Goal: Transaction & Acquisition: Purchase product/service

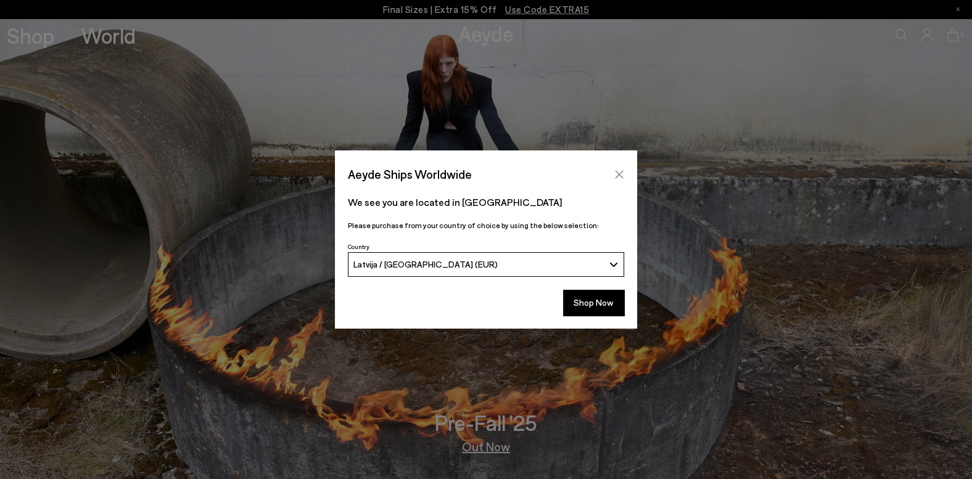
click at [622, 168] on button "Close" at bounding box center [619, 174] width 19 height 19
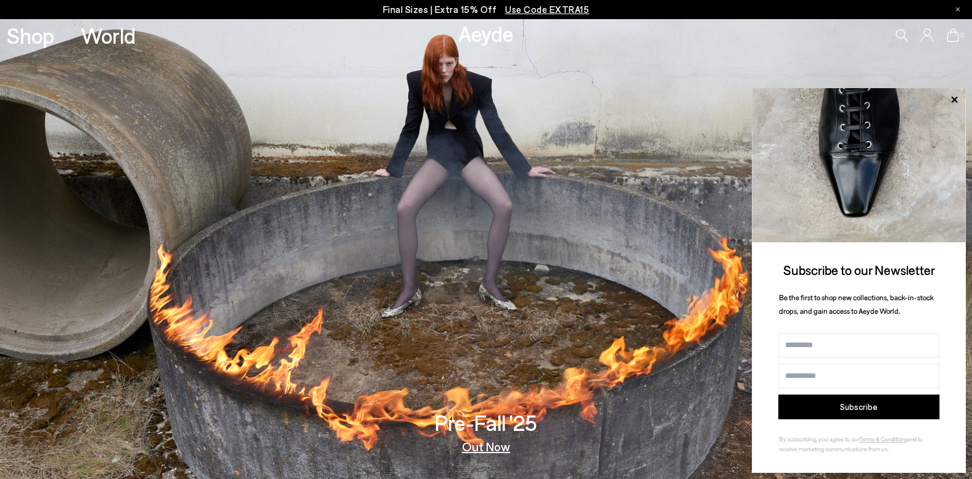
click at [406, 9] on p "Final Sizes | Extra 15% Off Use Code EXTRA15" at bounding box center [486, 9] width 207 height 15
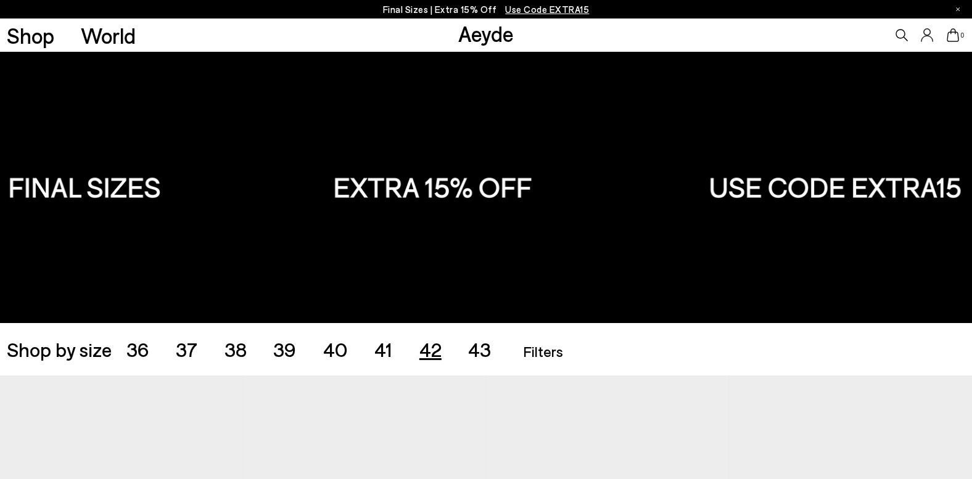
click at [429, 348] on span "42" at bounding box center [430, 348] width 22 height 23
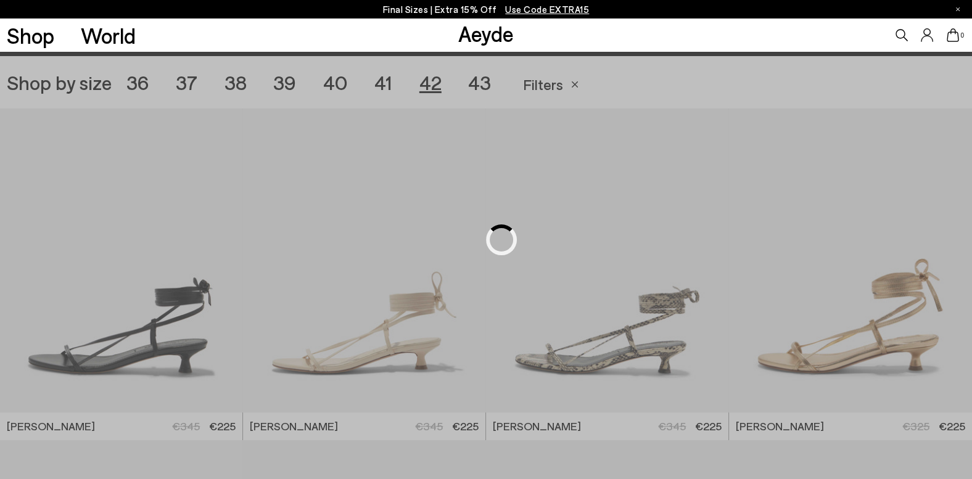
scroll to position [271, 0]
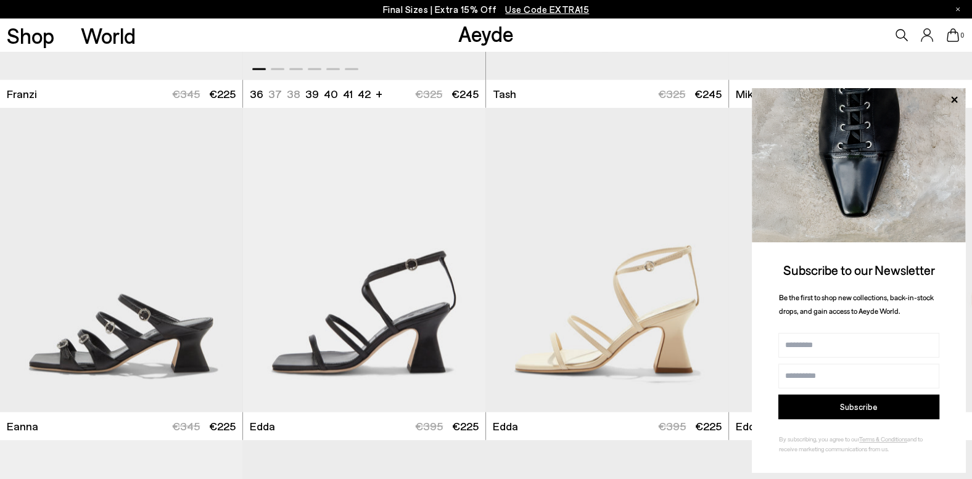
scroll to position [2969, 0]
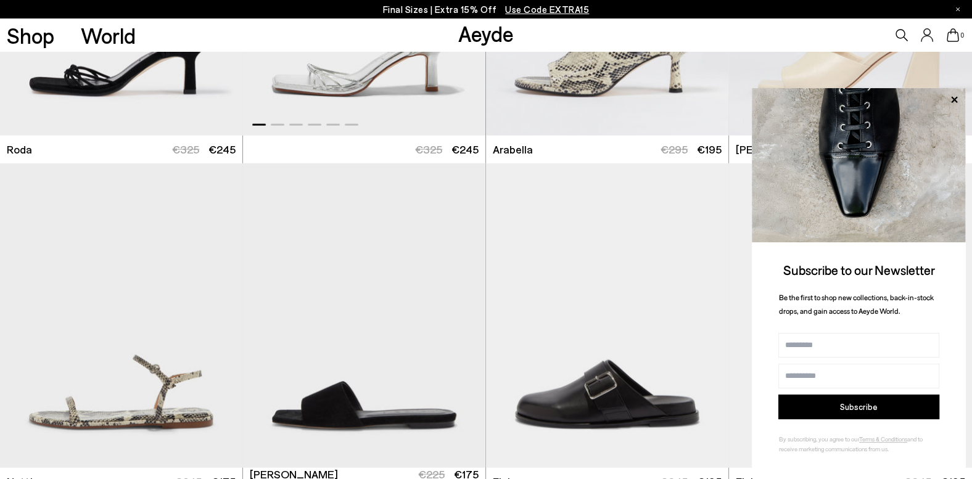
scroll to position [4126, 0]
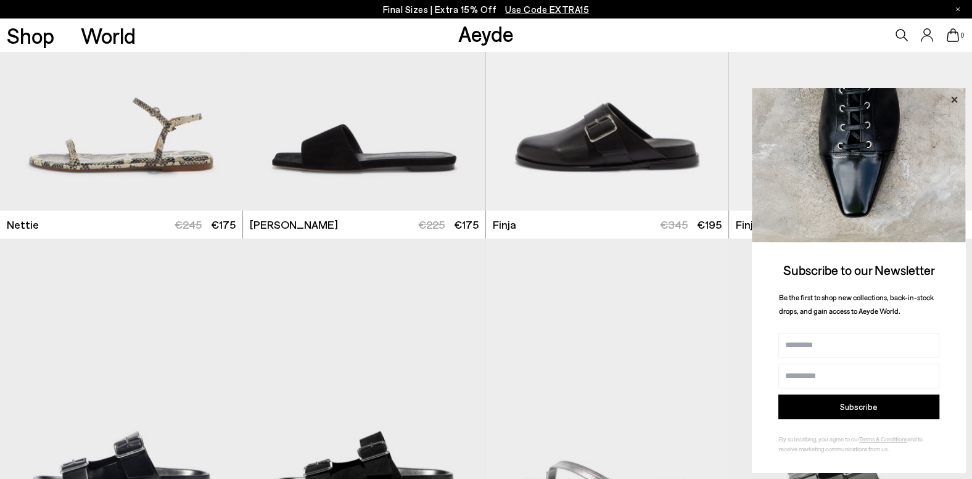
click at [955, 102] on icon at bounding box center [954, 99] width 6 height 6
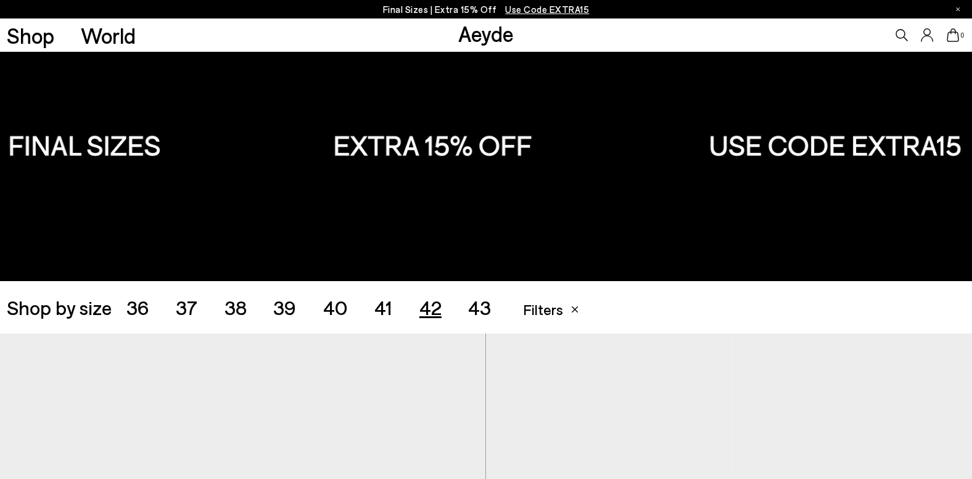
scroll to position [64, 0]
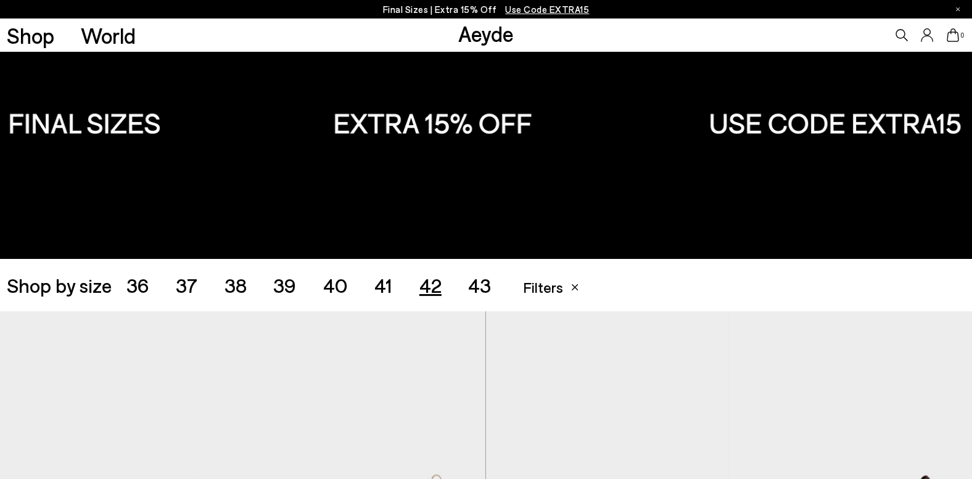
click at [376, 284] on span "41" at bounding box center [383, 284] width 18 height 23
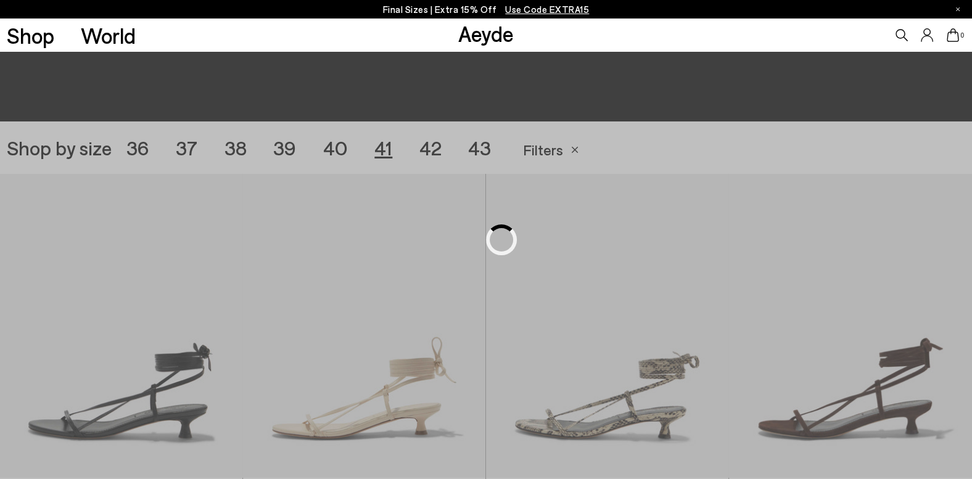
scroll to position [271, 0]
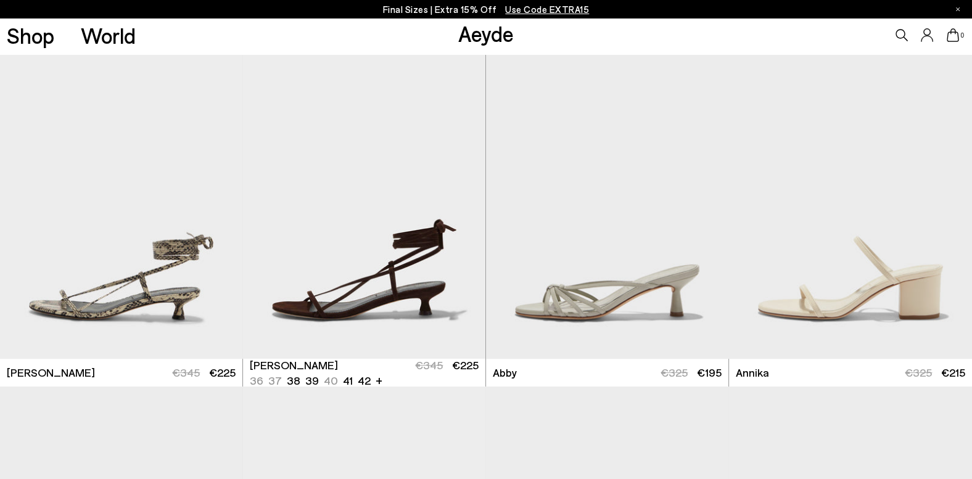
scroll to position [399, 0]
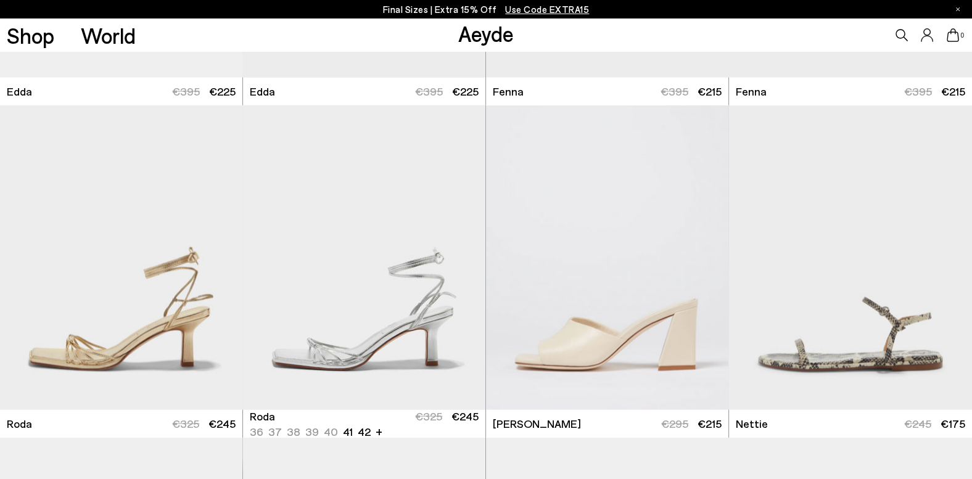
scroll to position [3355, 0]
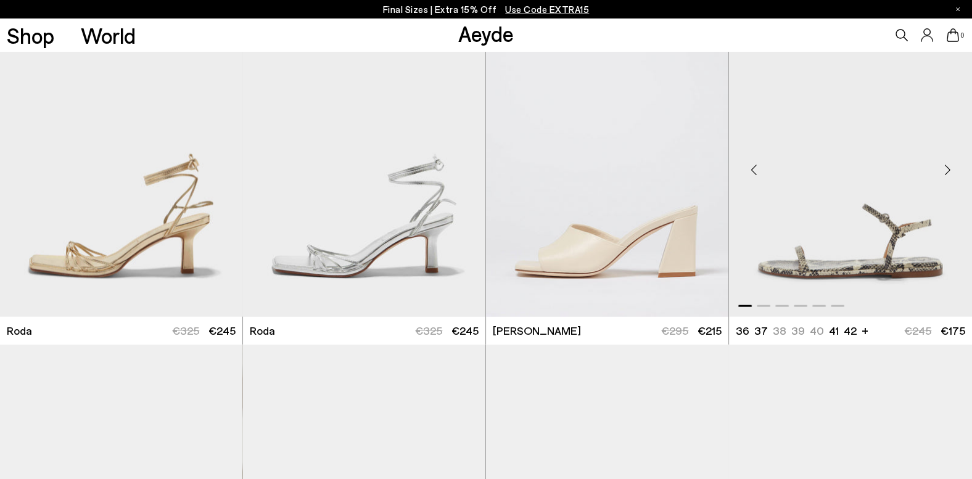
click at [794, 229] on img "1 / 6" at bounding box center [850, 164] width 243 height 305
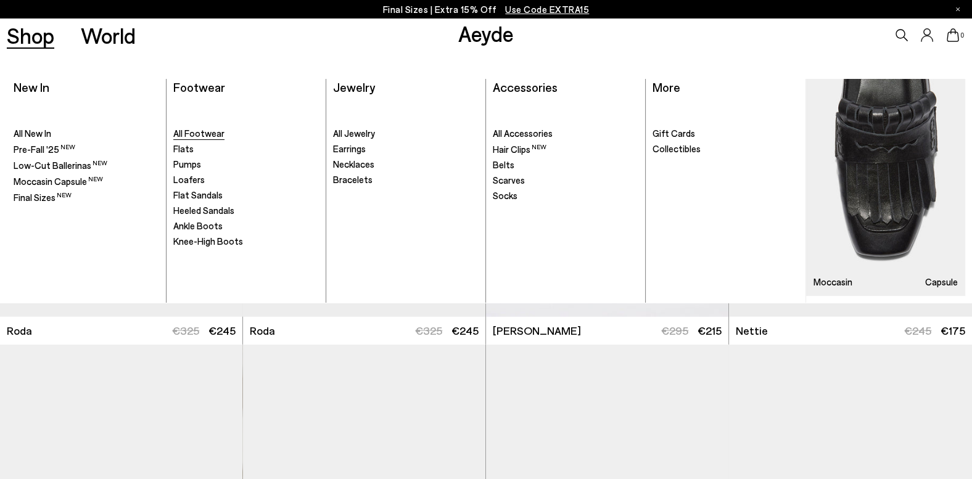
click at [212, 133] on span "All Footwear" at bounding box center [198, 133] width 51 height 11
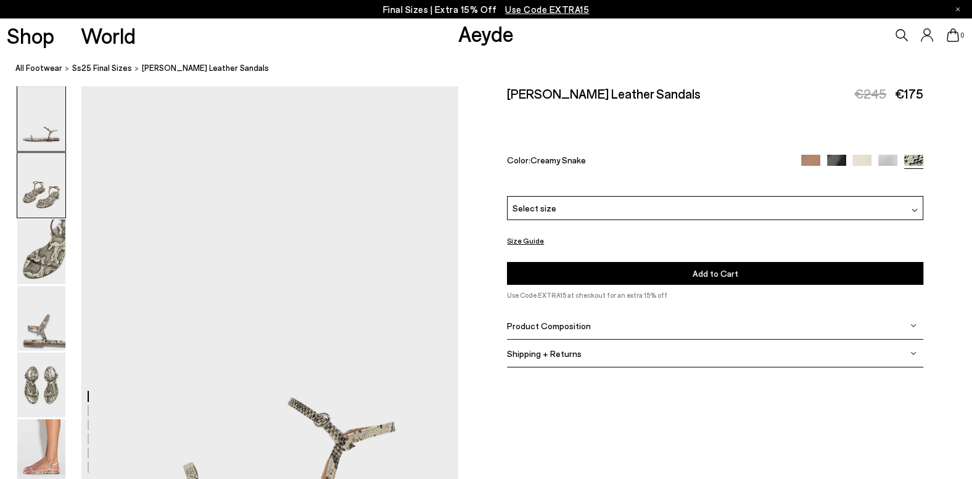
click at [59, 180] on img at bounding box center [41, 185] width 48 height 65
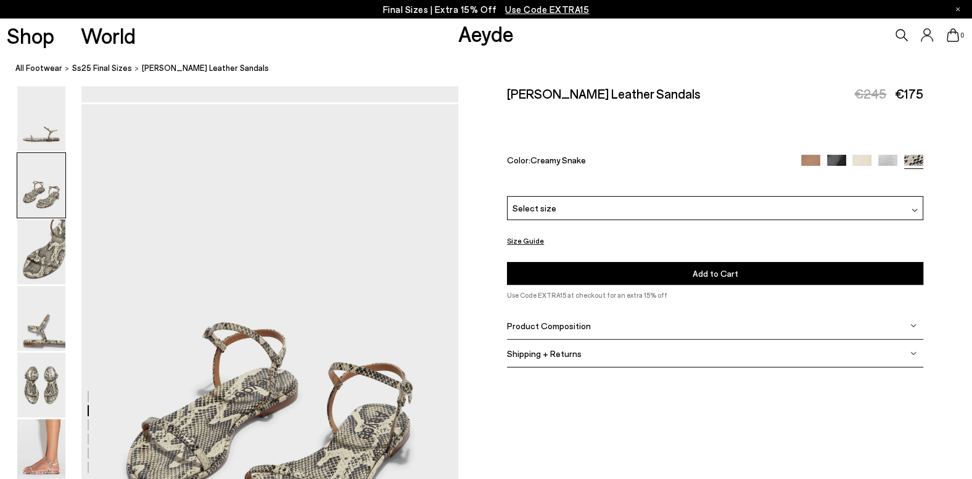
scroll to position [506, 0]
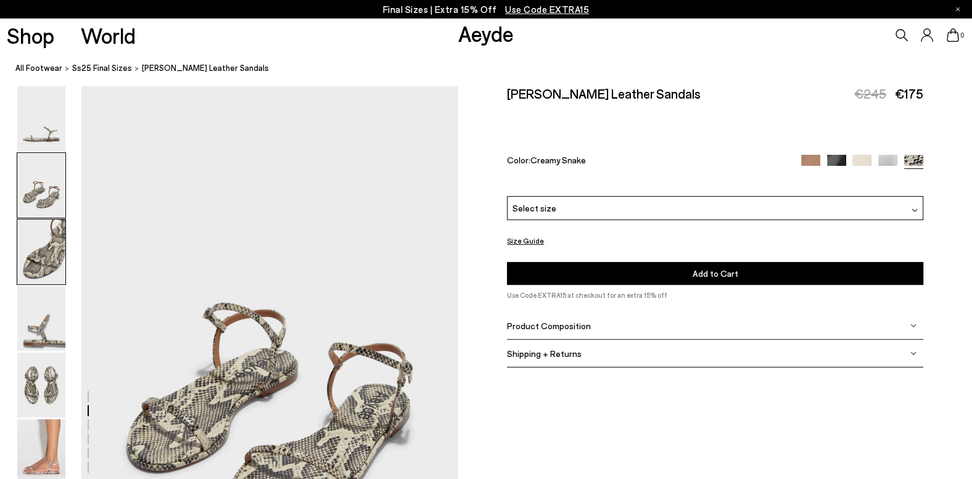
click at [40, 240] on img at bounding box center [41, 252] width 48 height 65
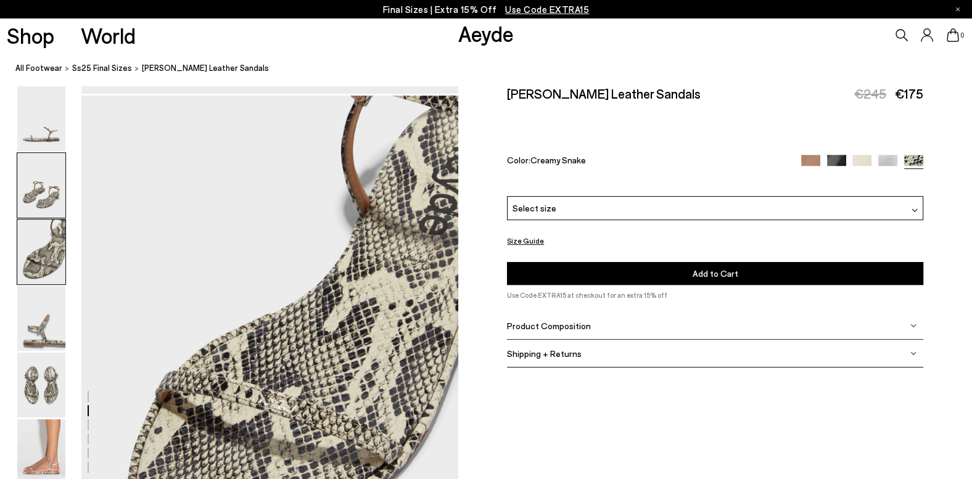
scroll to position [1010, 0]
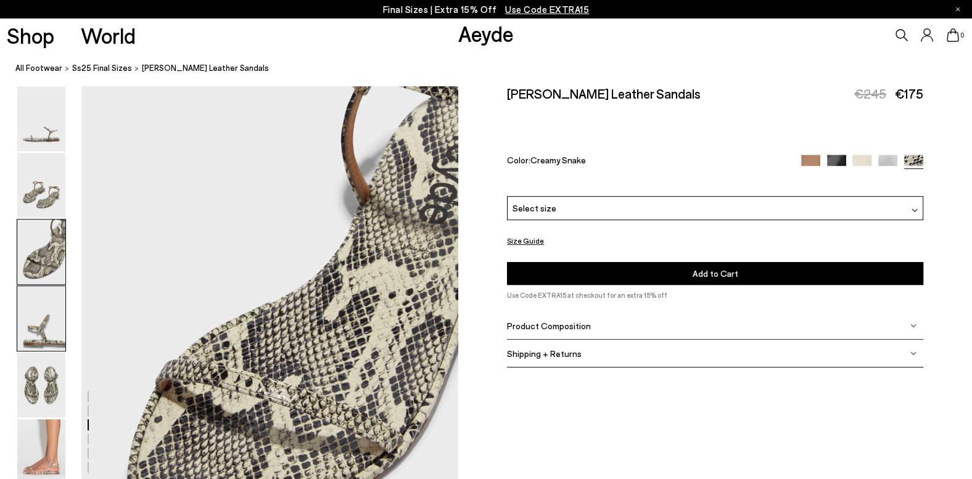
click at [47, 311] on img at bounding box center [41, 318] width 48 height 65
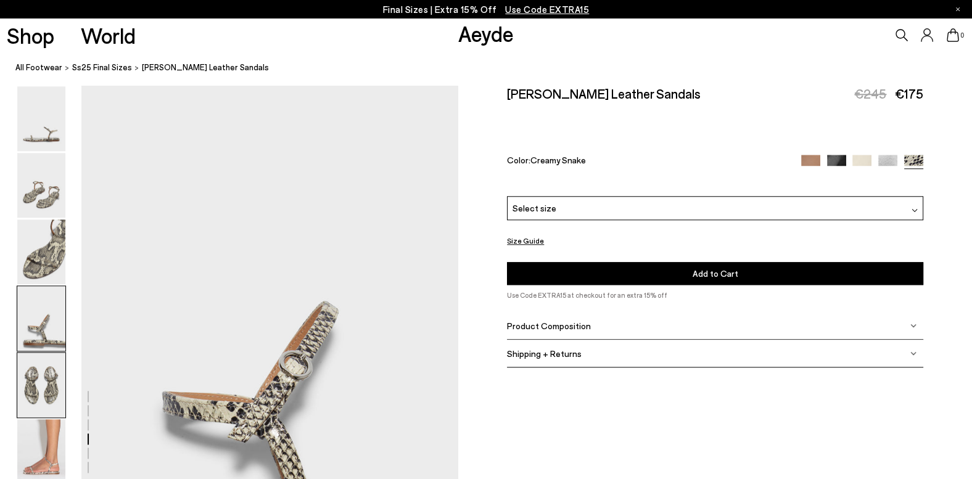
click at [34, 387] on img at bounding box center [41, 385] width 48 height 65
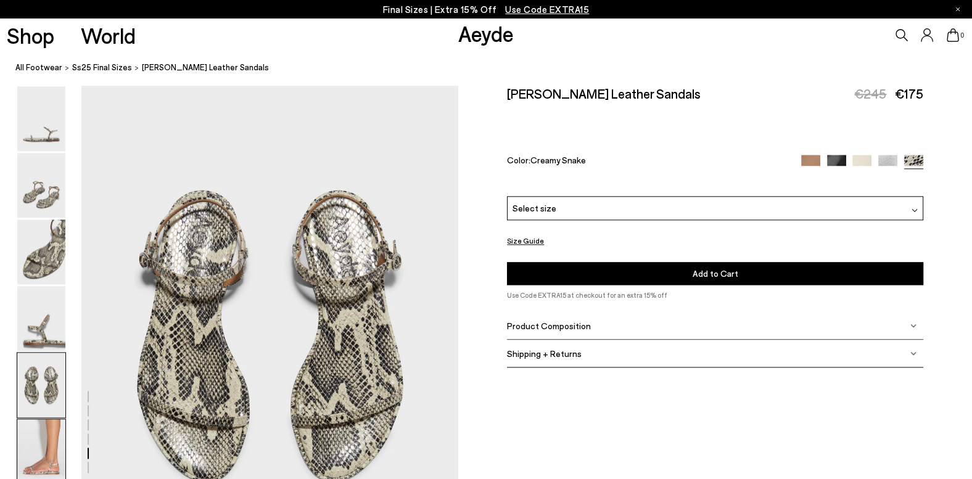
click at [51, 442] on img at bounding box center [41, 451] width 48 height 65
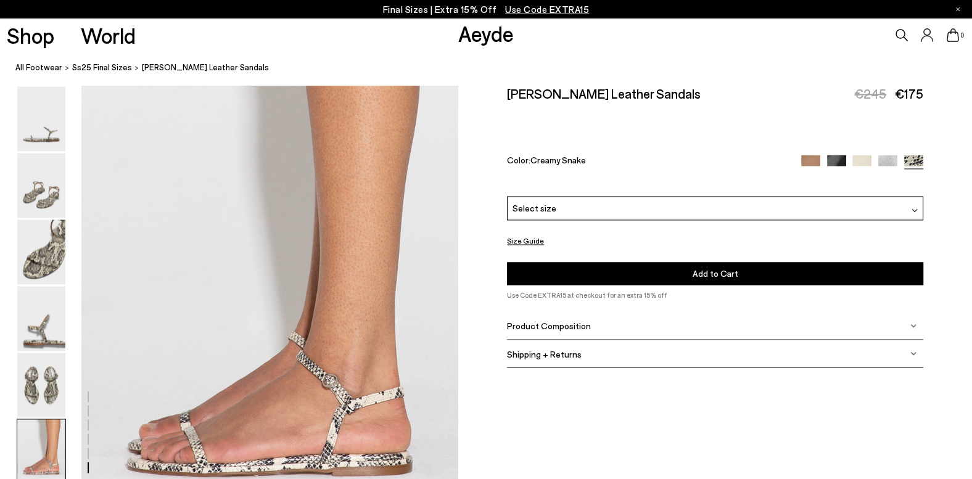
scroll to position [2609, 0]
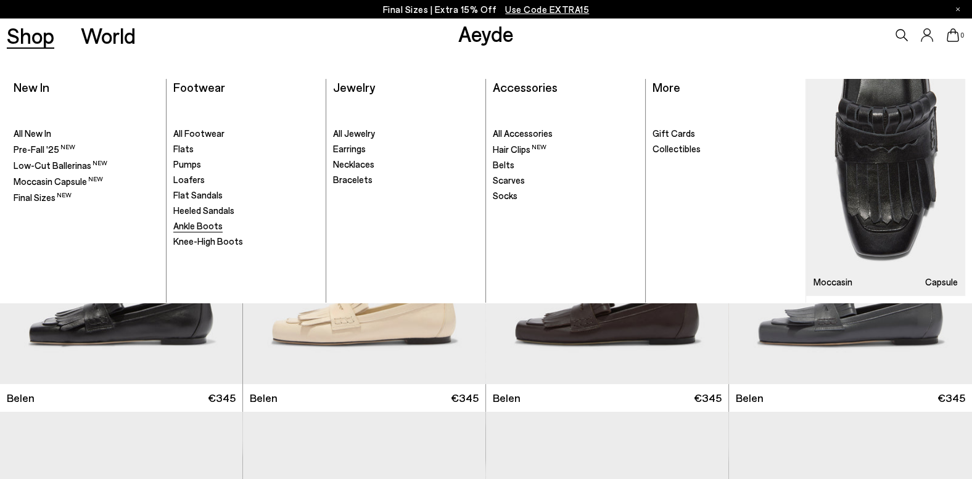
click at [198, 226] on span "Ankle Boots" at bounding box center [197, 225] width 49 height 11
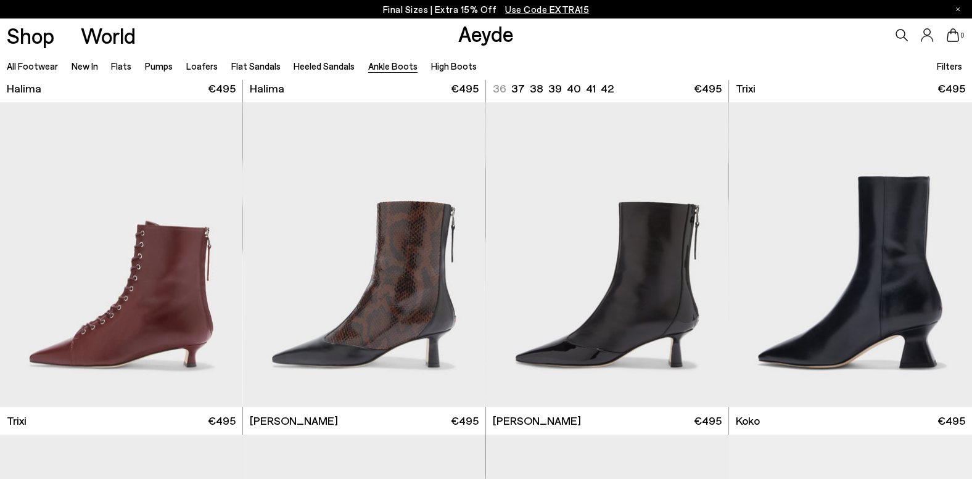
scroll to position [321, 0]
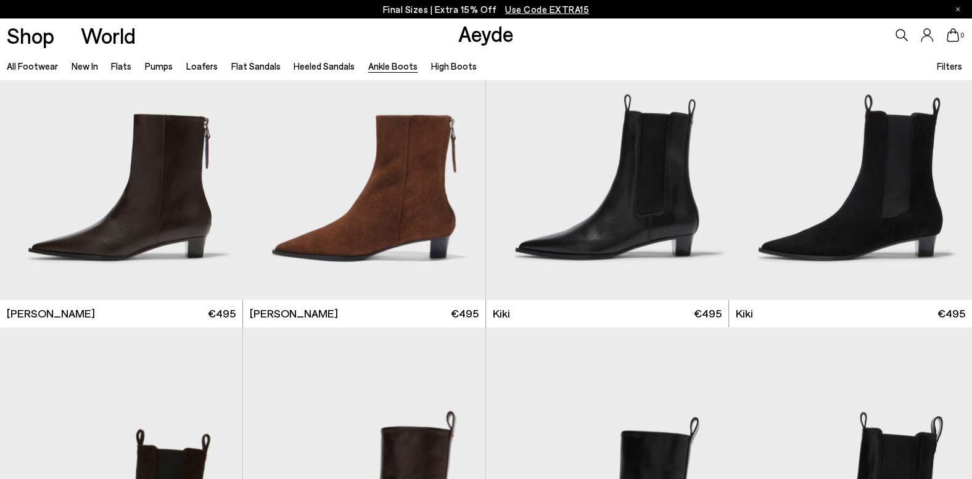
scroll to position [1670, 0]
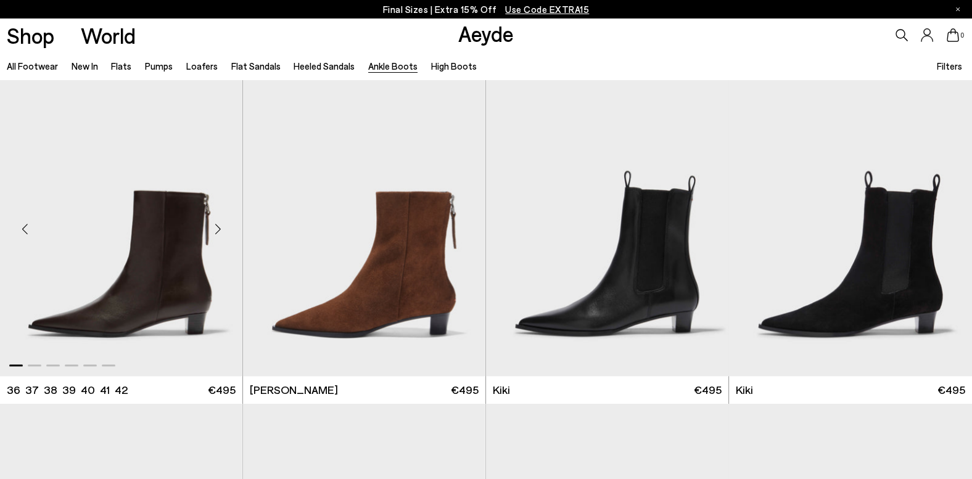
click at [160, 311] on img "1 / 6" at bounding box center [121, 224] width 242 height 305
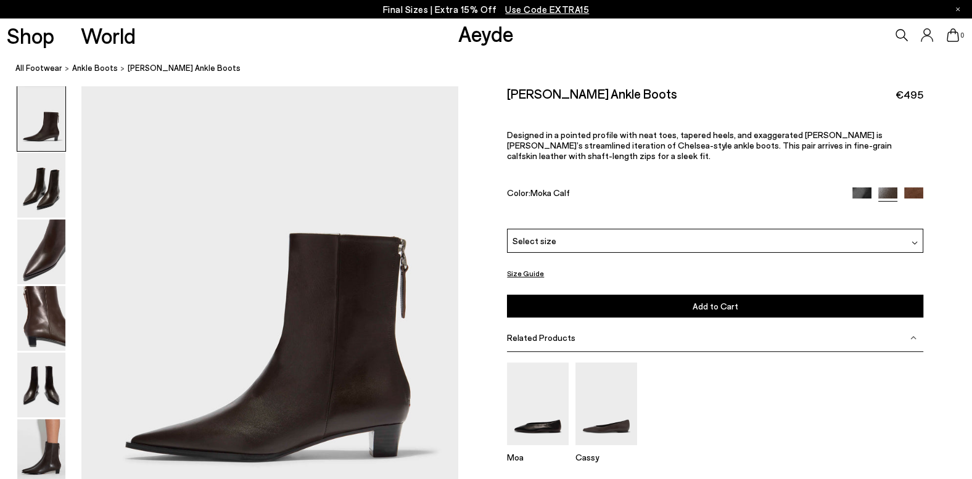
scroll to position [128, 0]
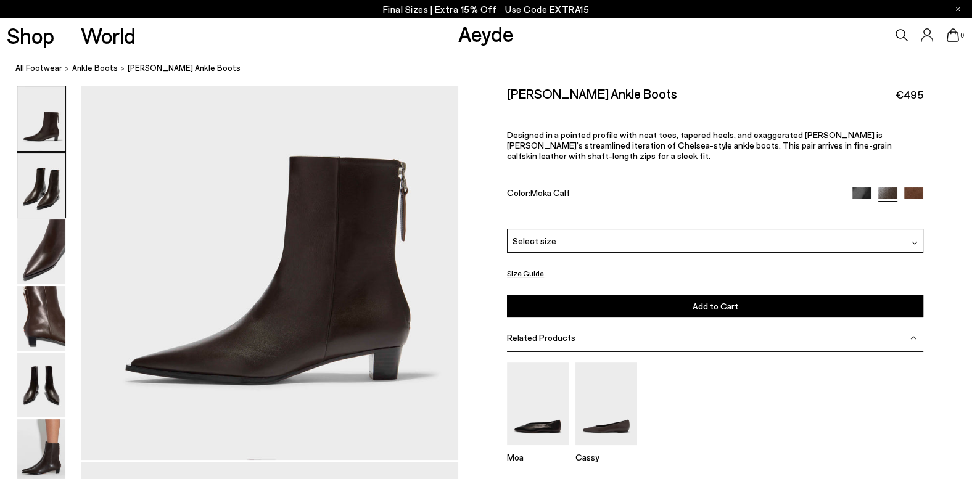
click at [52, 208] on img at bounding box center [41, 185] width 48 height 65
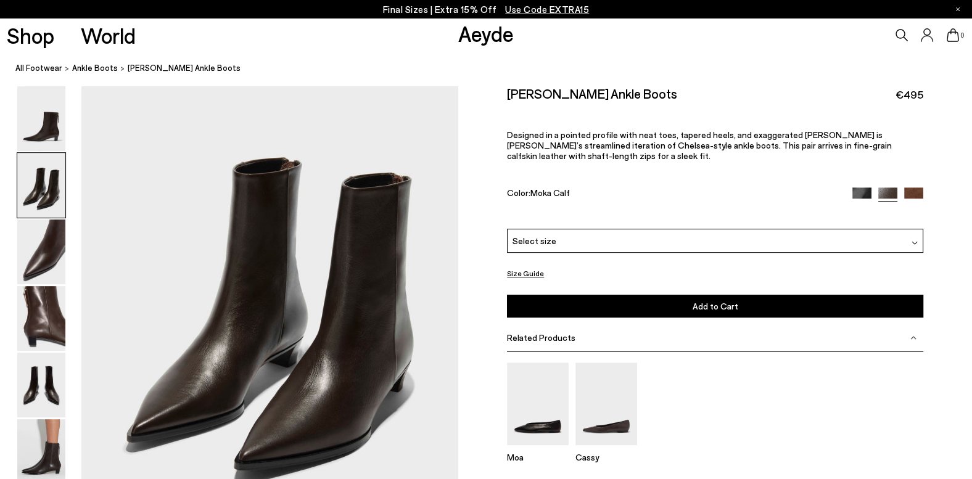
scroll to position [570, 0]
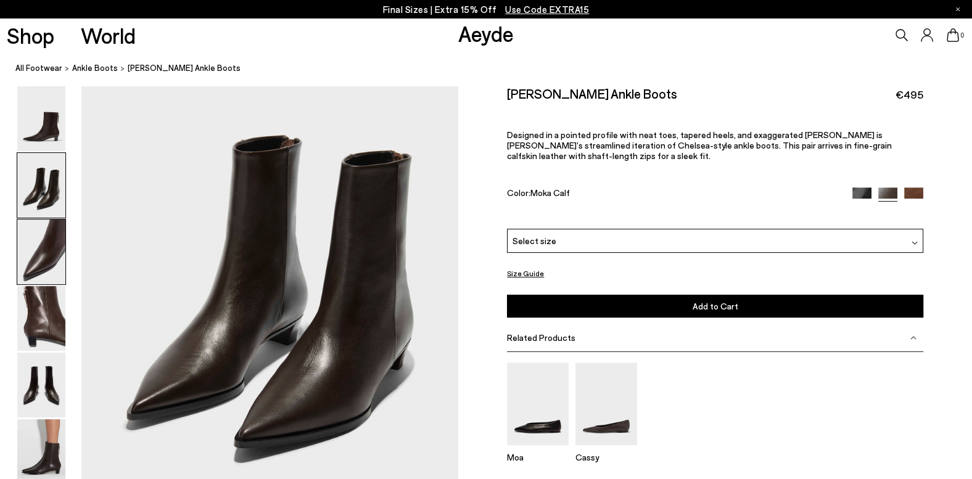
click at [62, 245] on img at bounding box center [41, 252] width 48 height 65
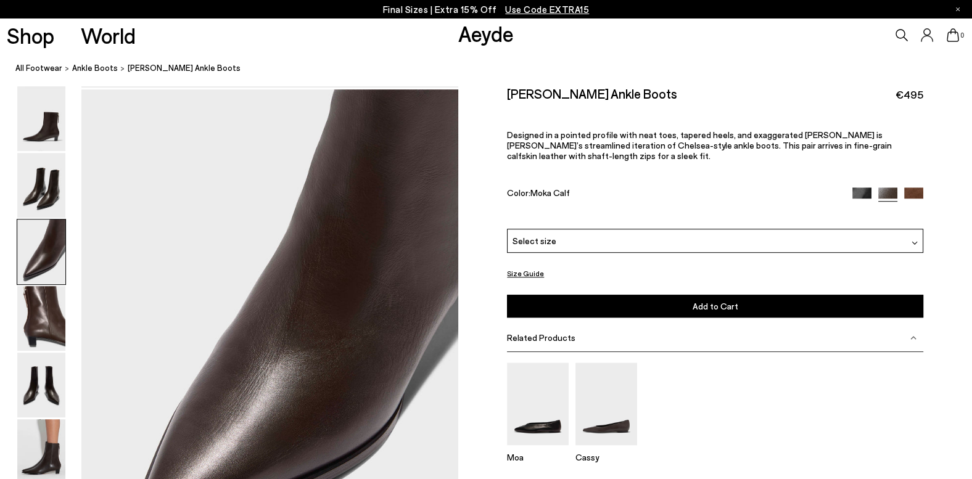
scroll to position [1010, 0]
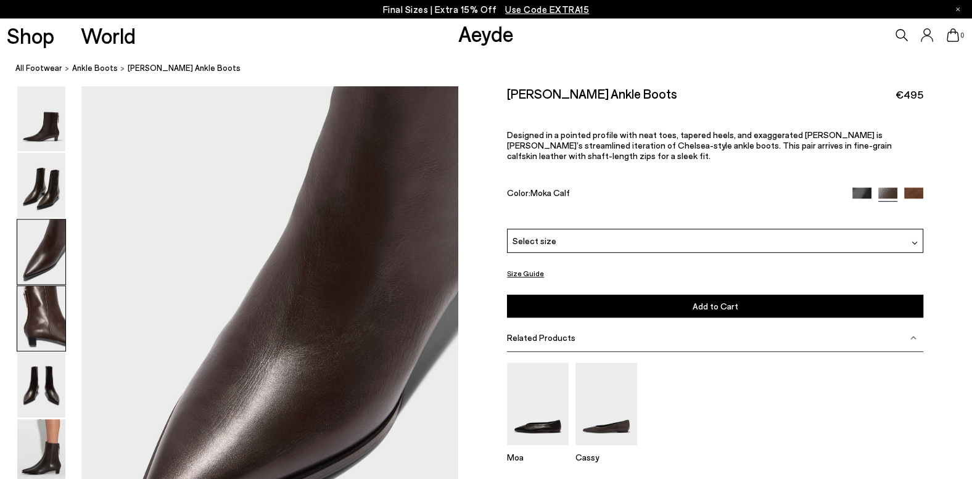
click at [49, 309] on img at bounding box center [41, 318] width 48 height 65
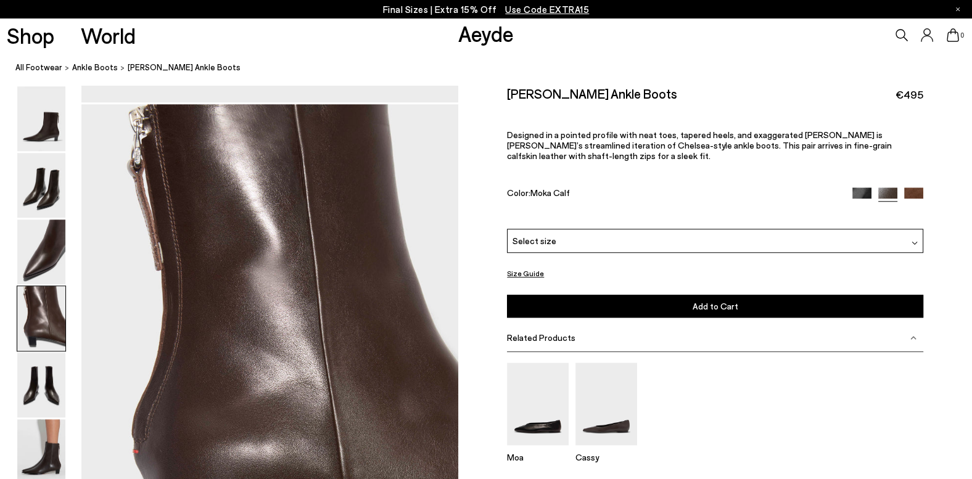
scroll to position [1515, 0]
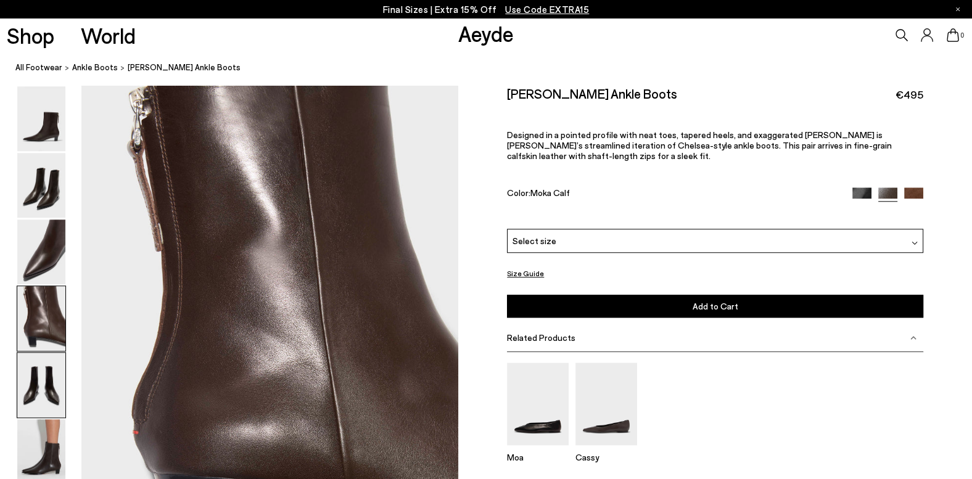
click at [39, 393] on img at bounding box center [41, 385] width 48 height 65
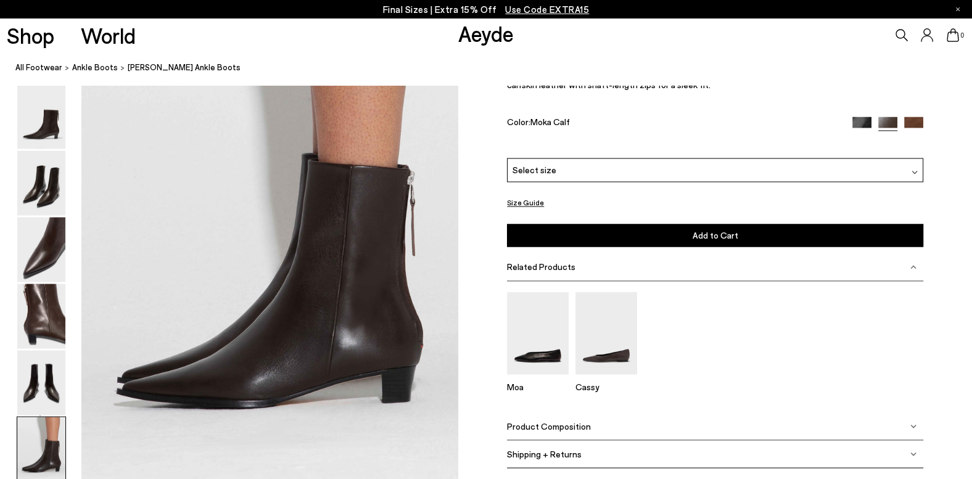
scroll to position [2662, 0]
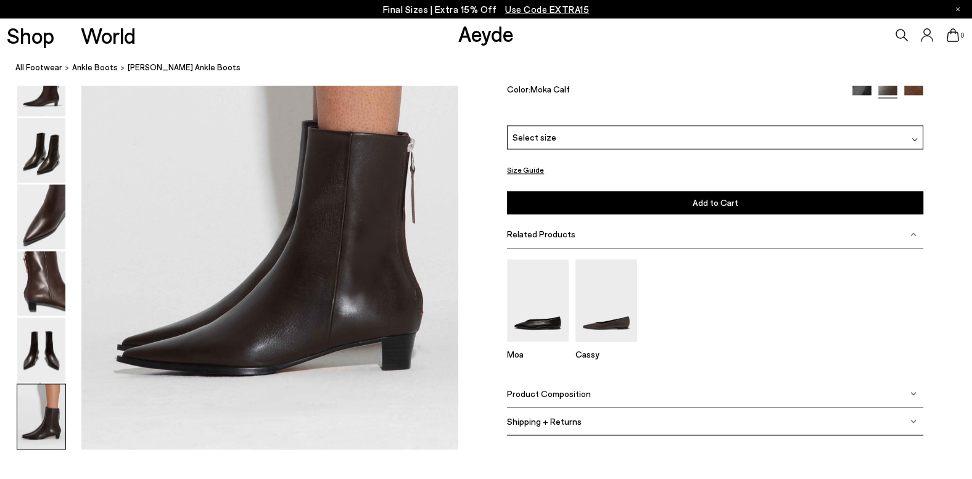
click at [533, 388] on span "Product Composition" at bounding box center [549, 393] width 84 height 10
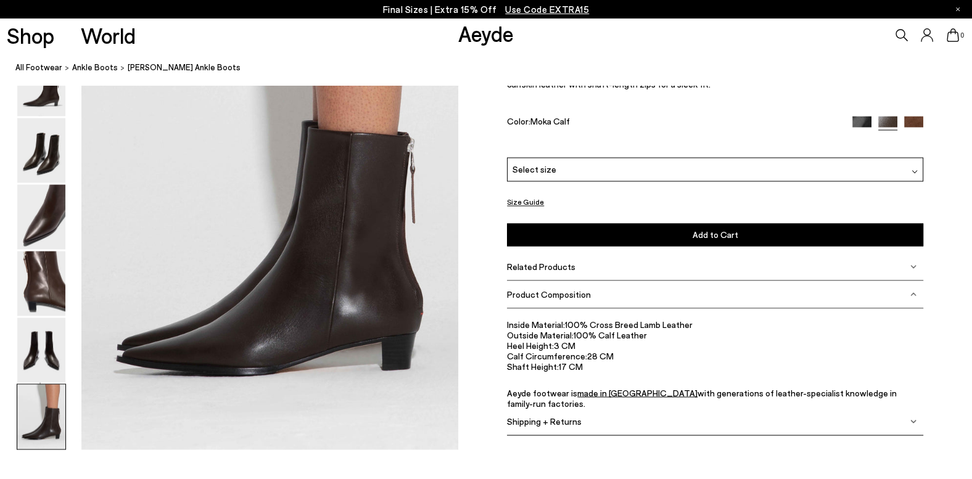
click at [854, 165] on div "Select size" at bounding box center [715, 169] width 416 height 24
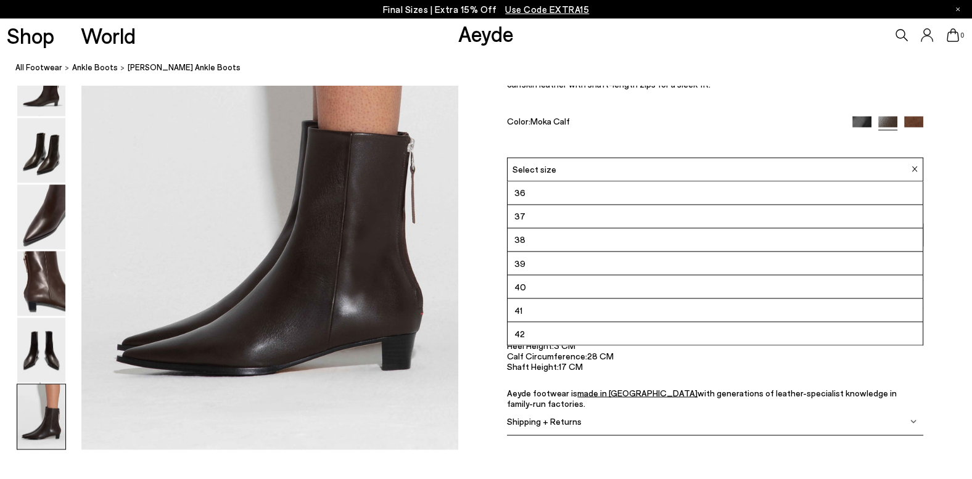
click at [557, 328] on li "42" at bounding box center [715, 333] width 415 height 23
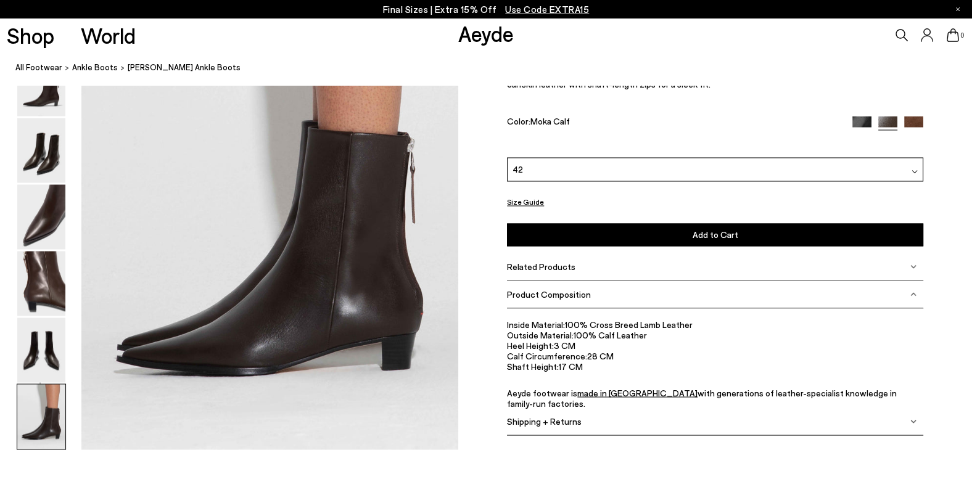
click at [719, 231] on span "Add to Cart" at bounding box center [716, 234] width 46 height 10
click at [859, 117] on img at bounding box center [861, 125] width 19 height 19
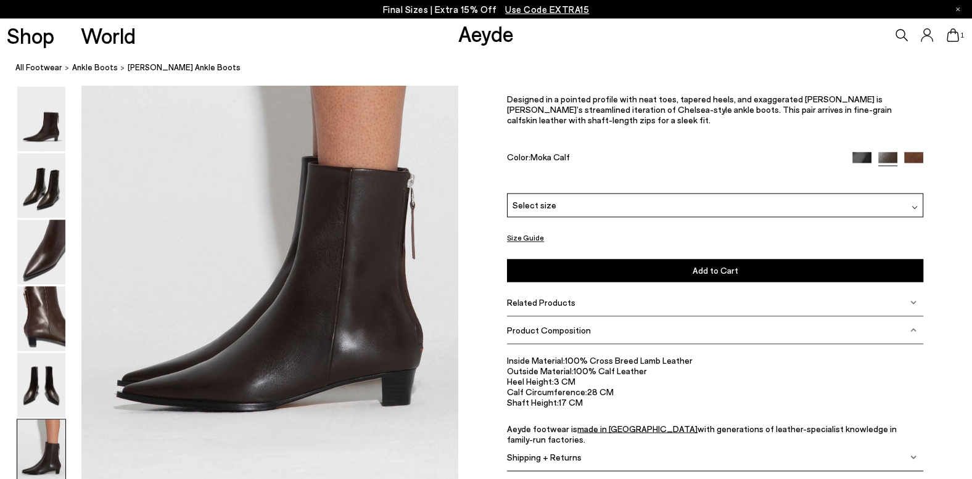
scroll to position [2598, 0]
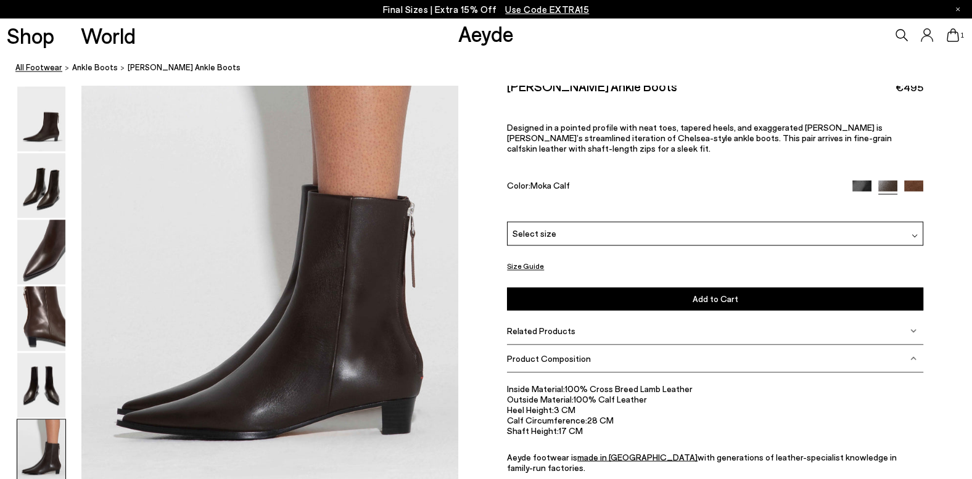
click at [34, 67] on link "All Footwear" at bounding box center [38, 68] width 47 height 13
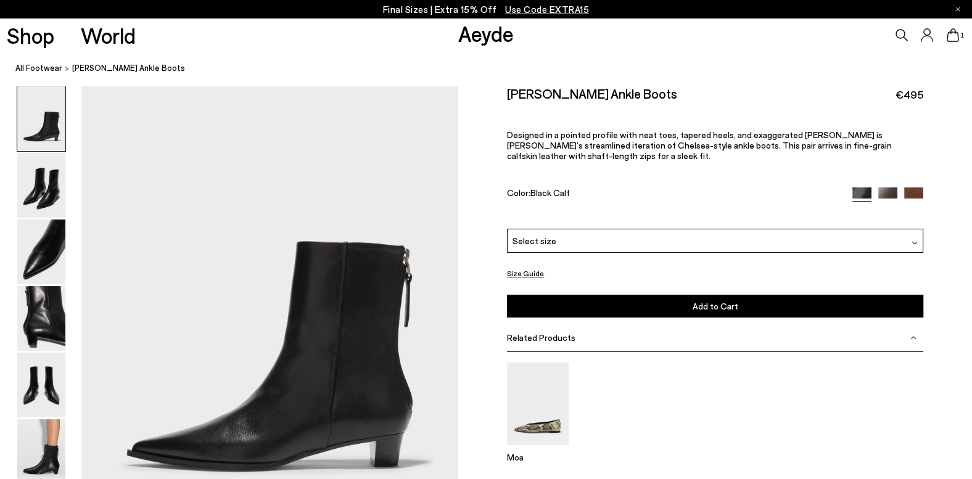
scroll to position [64, 0]
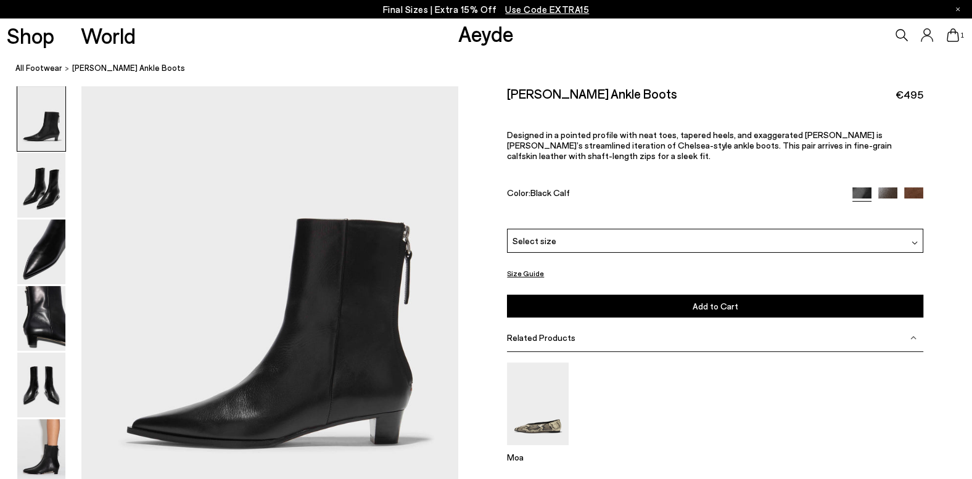
click at [921, 189] on img at bounding box center [913, 197] width 19 height 19
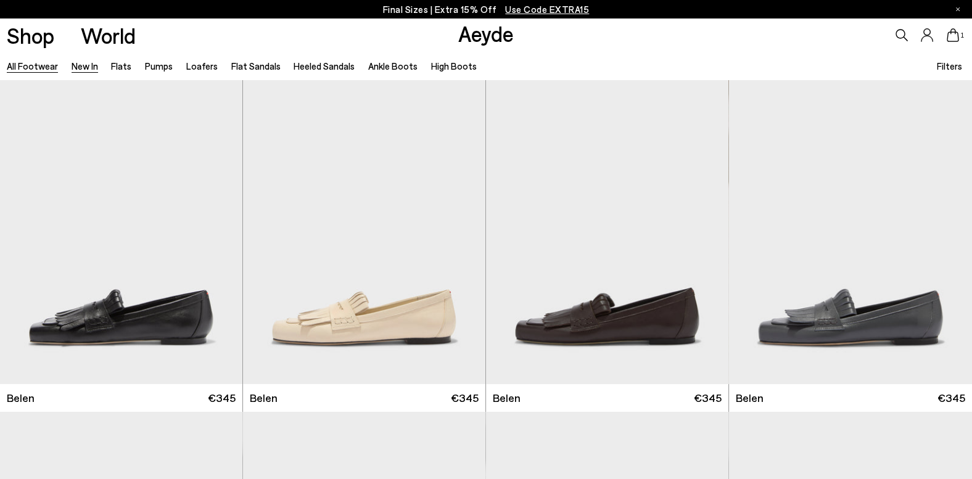
click at [89, 70] on link "New In" at bounding box center [85, 65] width 27 height 11
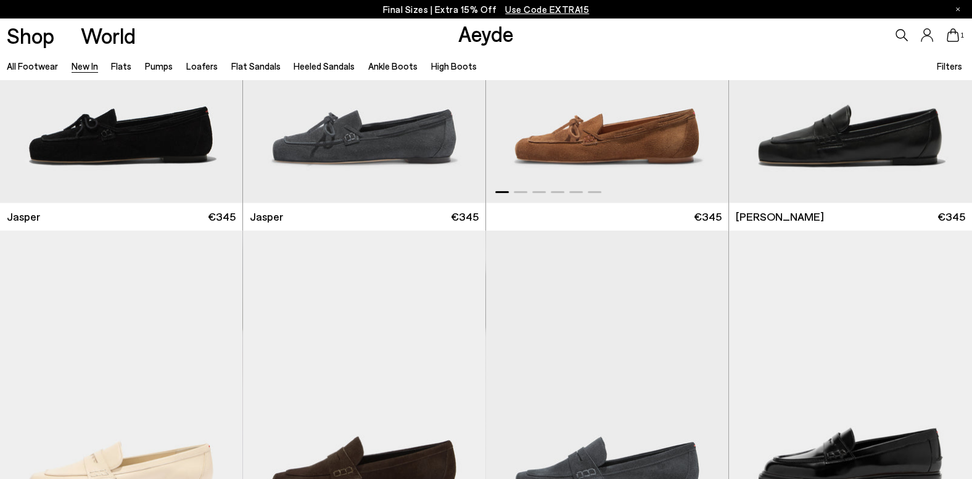
scroll to position [771, 0]
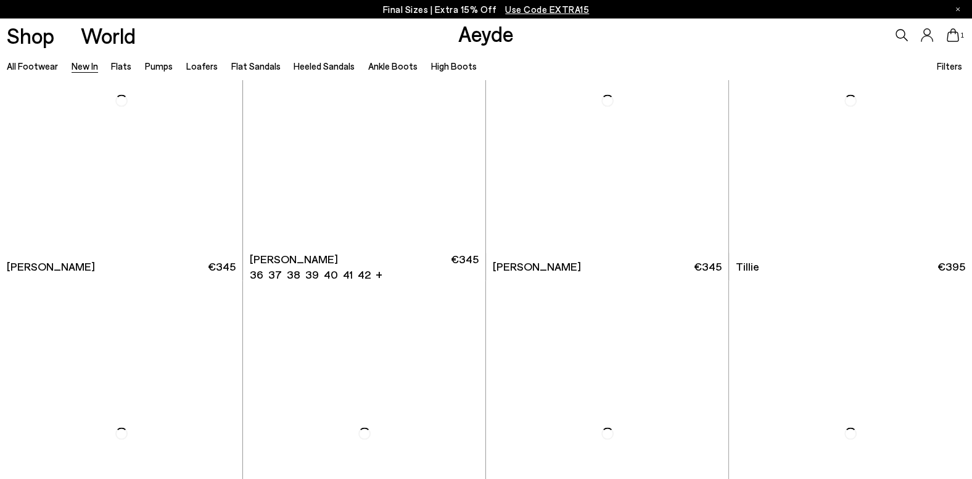
scroll to position [2634, 0]
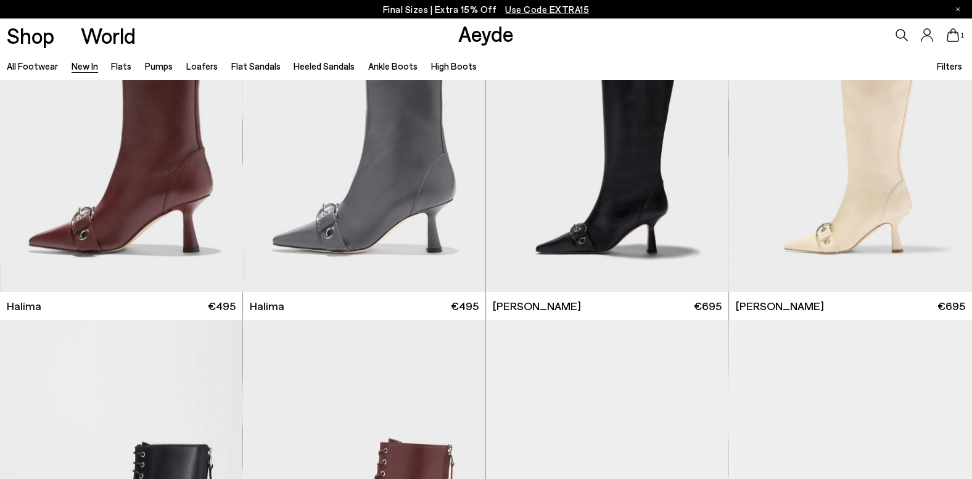
scroll to position [4626, 0]
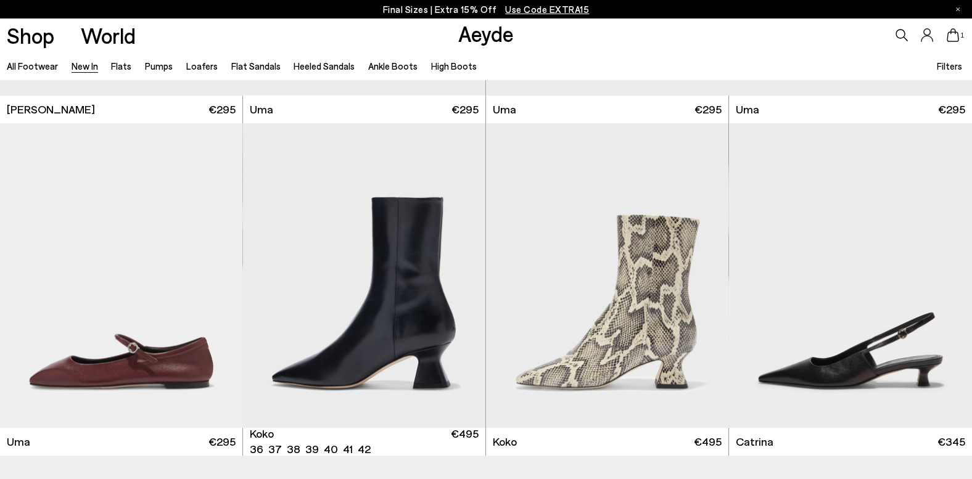
scroll to position [6296, 0]
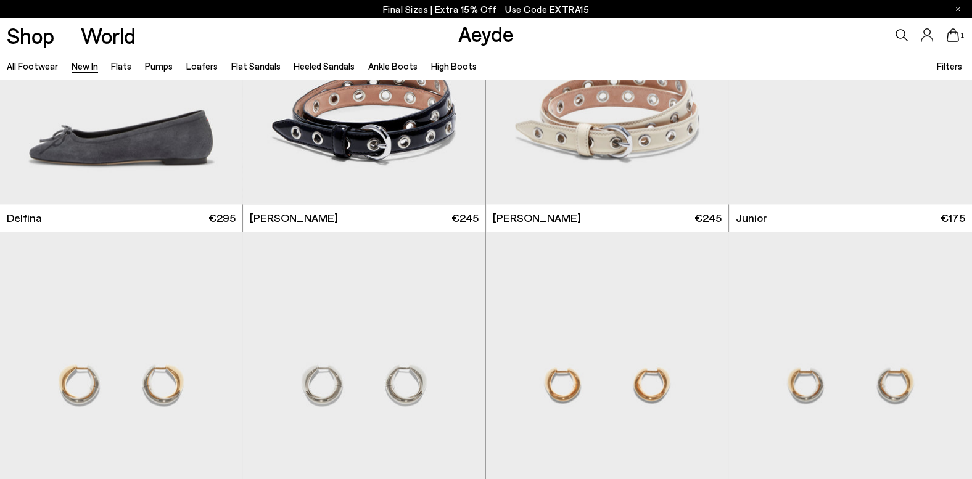
scroll to position [8224, 0]
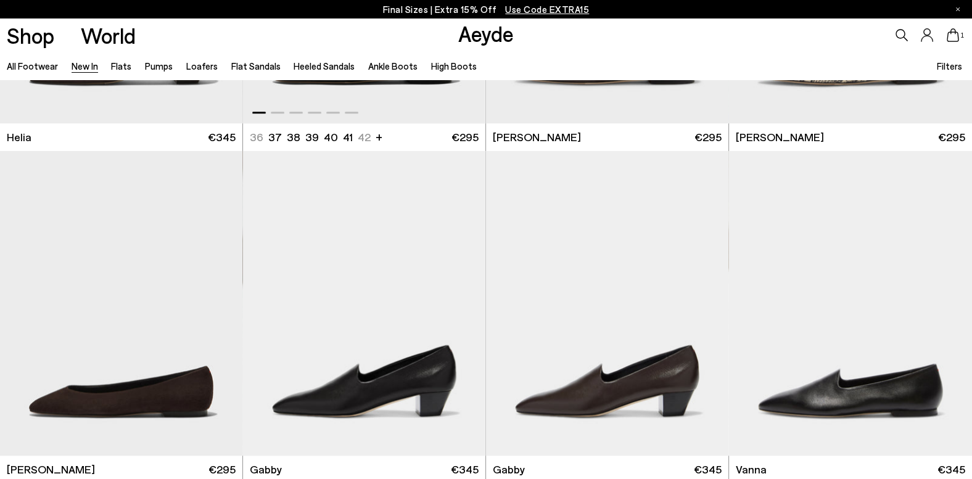
scroll to position [1349, 0]
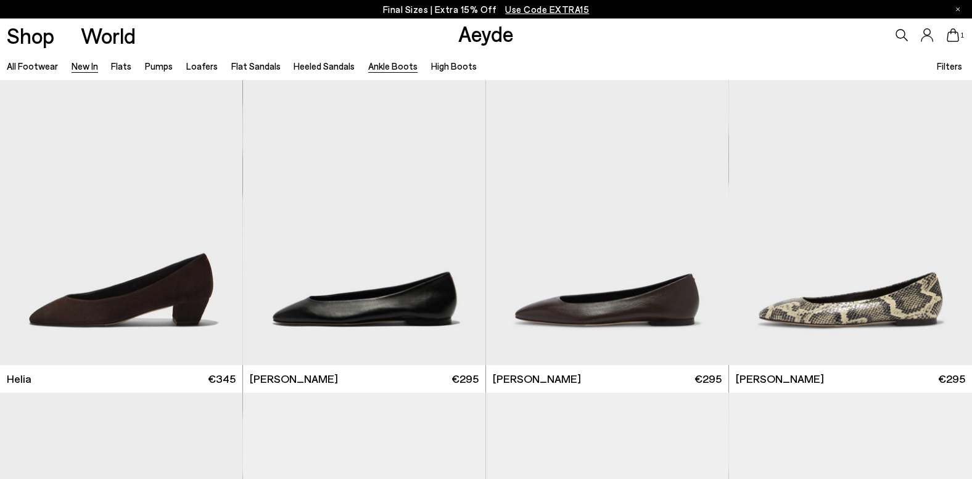
click at [387, 62] on link "Ankle Boots" at bounding box center [392, 65] width 49 height 11
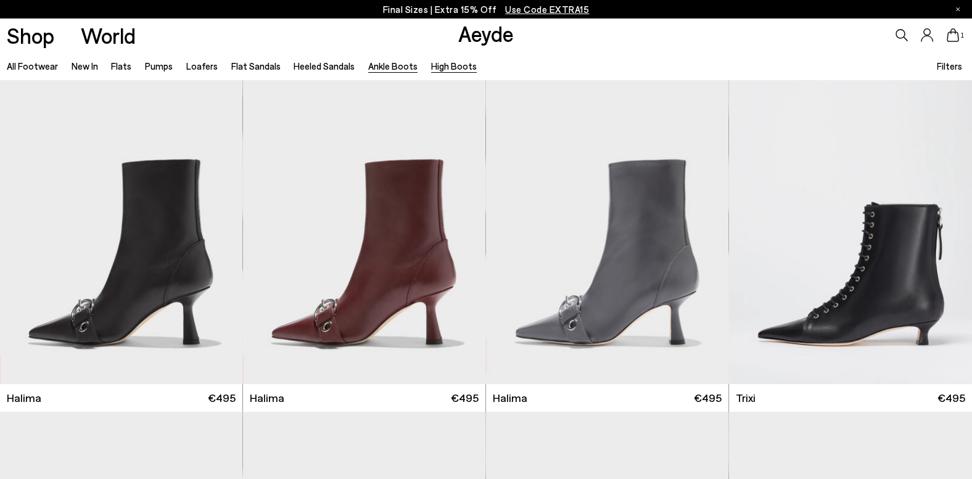
click at [459, 66] on link "High Boots" at bounding box center [454, 65] width 46 height 11
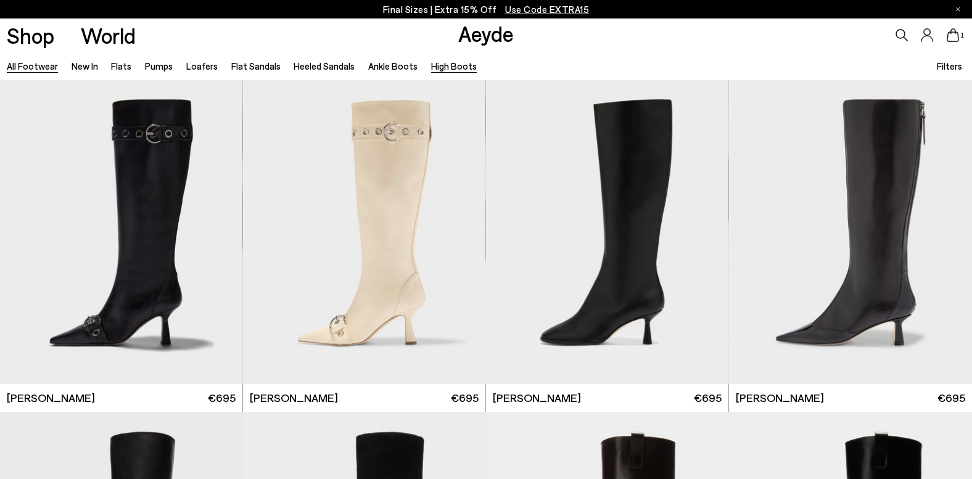
click at [31, 67] on link "All Footwear" at bounding box center [32, 65] width 51 height 11
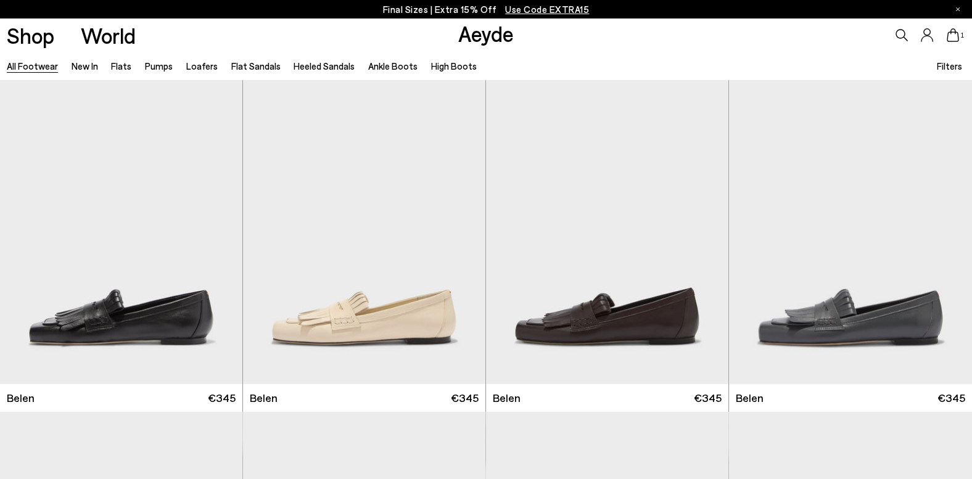
click at [948, 68] on span "Filters" at bounding box center [949, 65] width 25 height 11
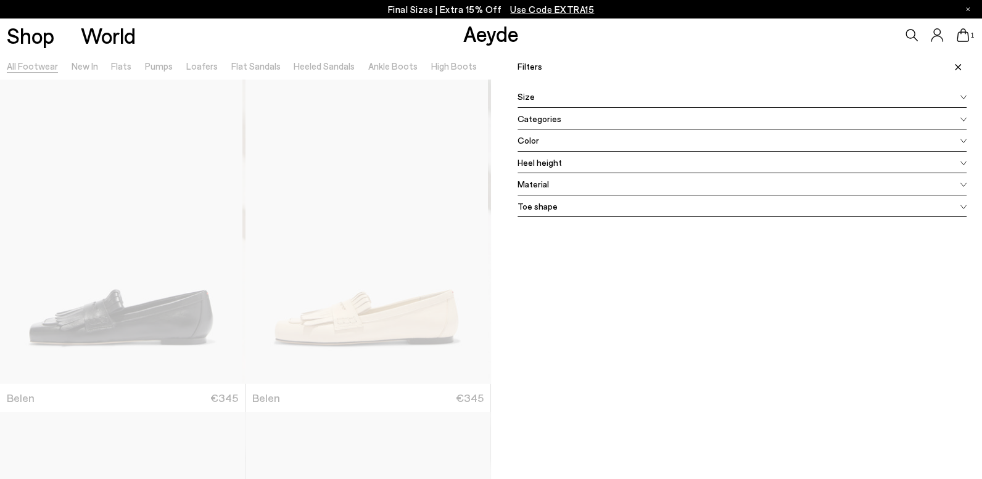
click at [593, 144] on div "Color" at bounding box center [742, 141] width 449 height 22
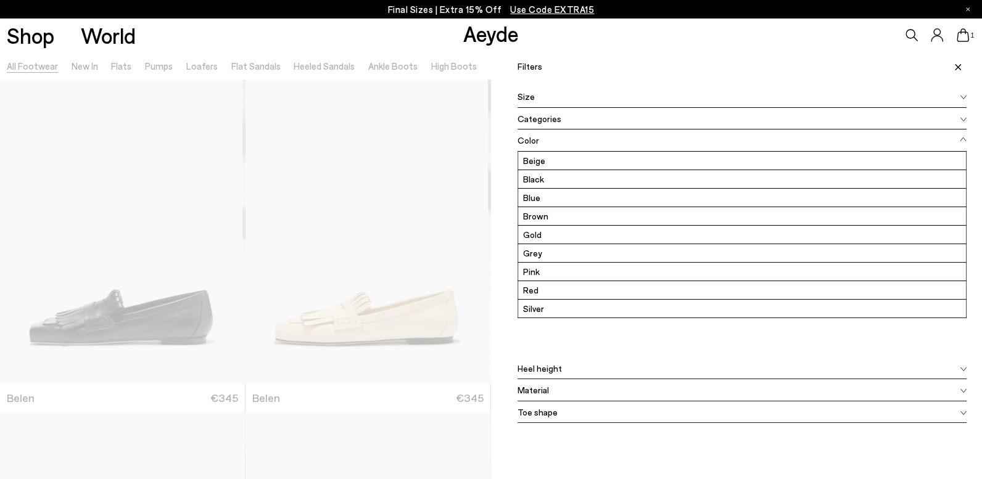
click at [570, 157] on label "Beige" at bounding box center [742, 161] width 448 height 18
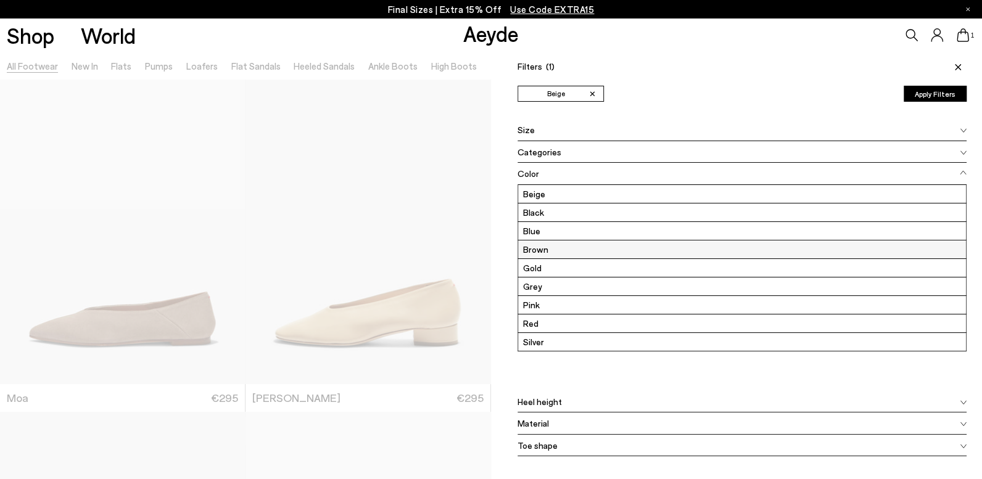
click at [558, 250] on label "Brown" at bounding box center [742, 250] width 448 height 18
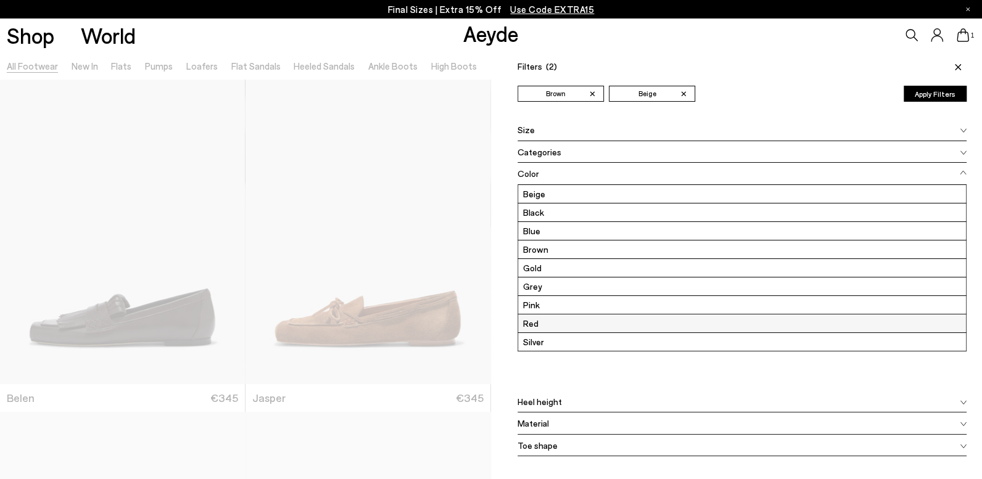
click at [550, 326] on label "Red" at bounding box center [742, 324] width 448 height 18
click at [951, 66] on span at bounding box center [956, 66] width 21 height 27
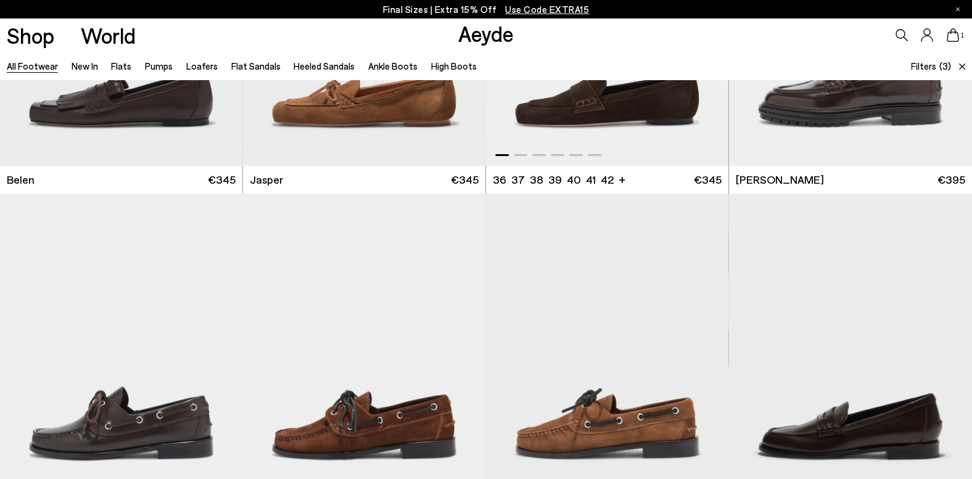
scroll to position [321, 0]
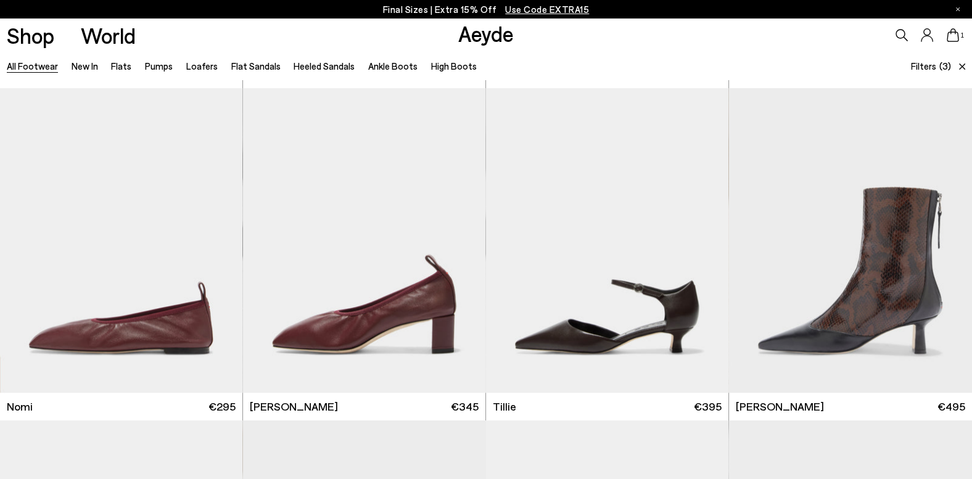
scroll to position [1349, 0]
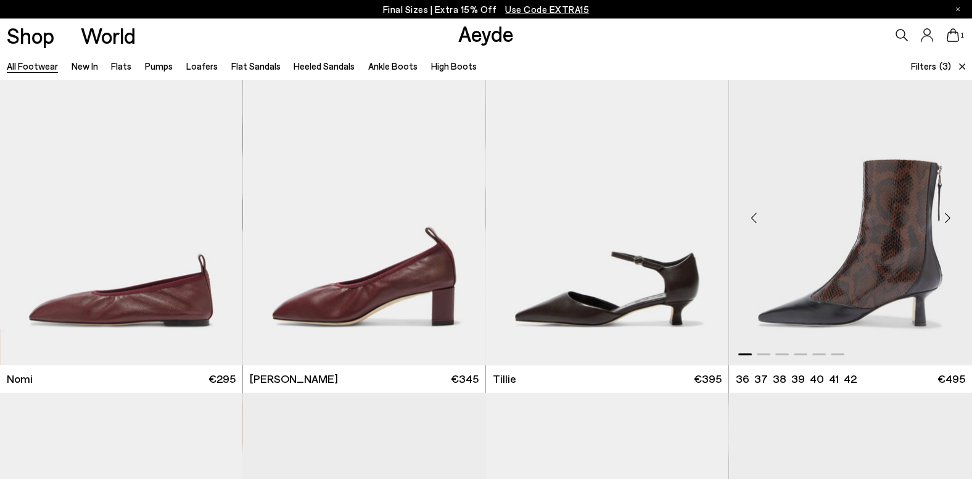
click at [891, 245] on img "1 / 6" at bounding box center [850, 212] width 243 height 305
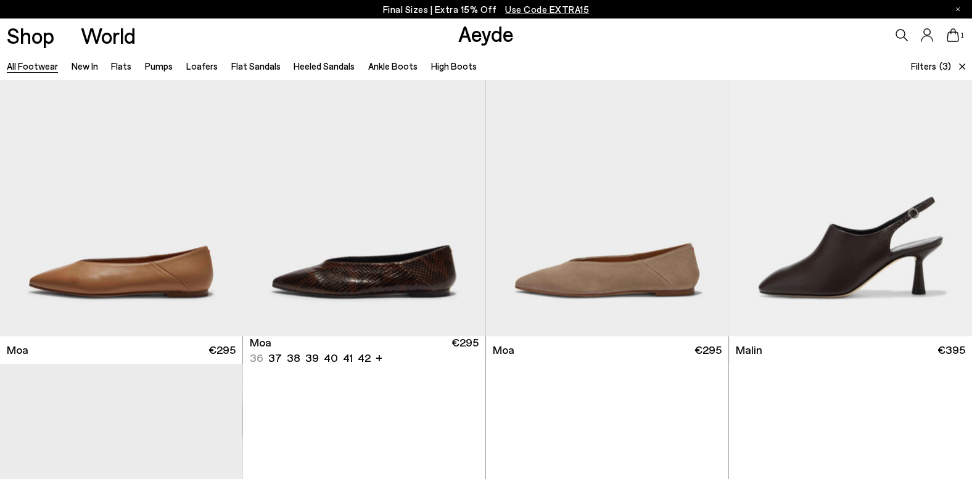
scroll to position [2377, 0]
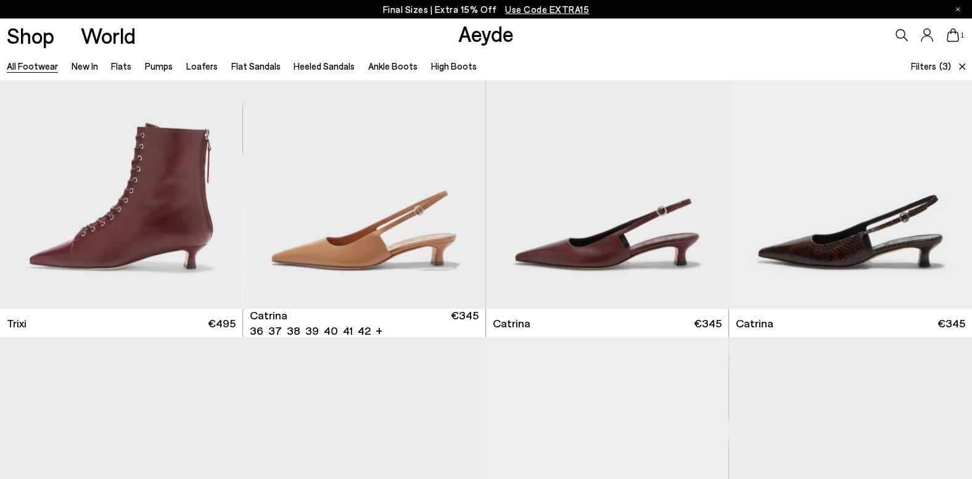
scroll to position [3405, 0]
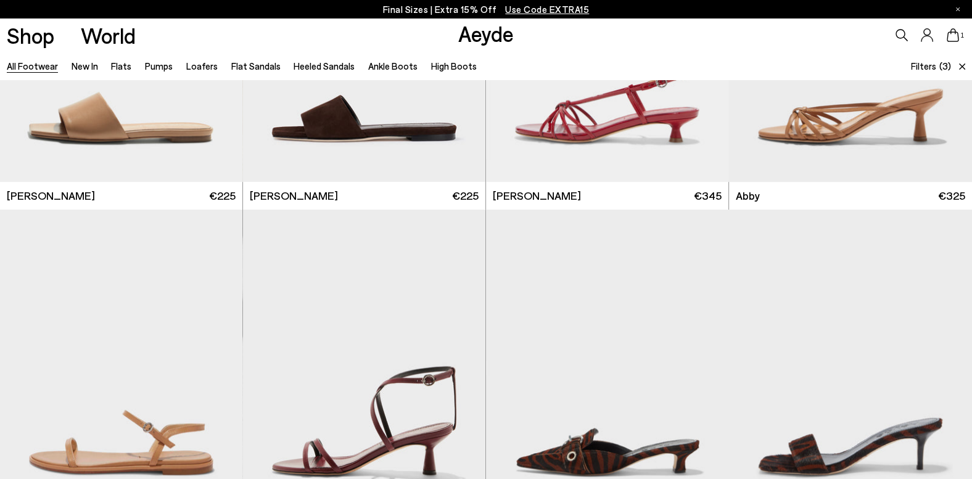
scroll to position [7003, 0]
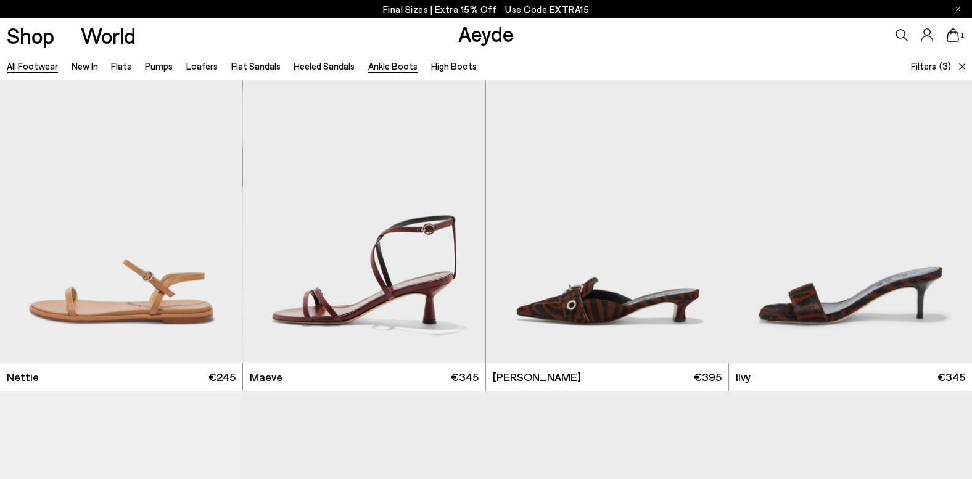
click at [400, 68] on link "Ankle Boots" at bounding box center [392, 65] width 49 height 11
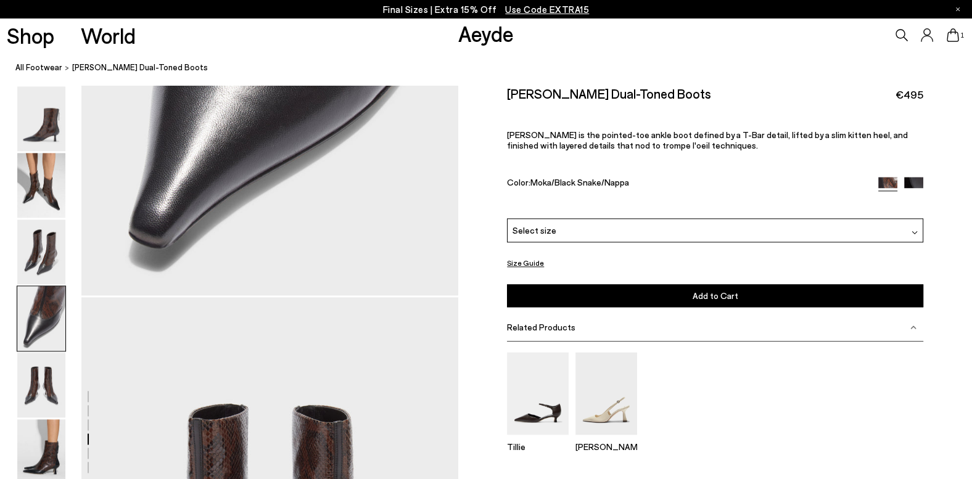
scroll to position [1779, 0]
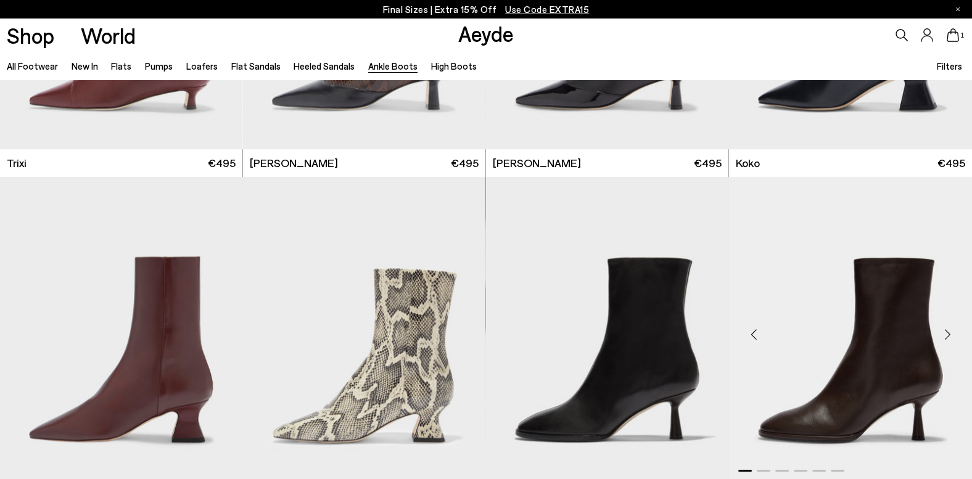
scroll to position [642, 0]
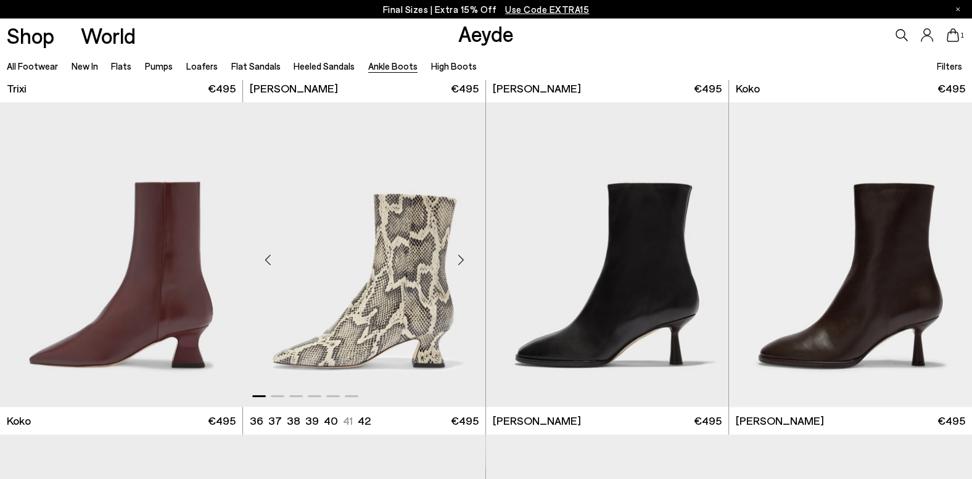
click at [428, 305] on img "1 / 6" at bounding box center [364, 254] width 242 height 305
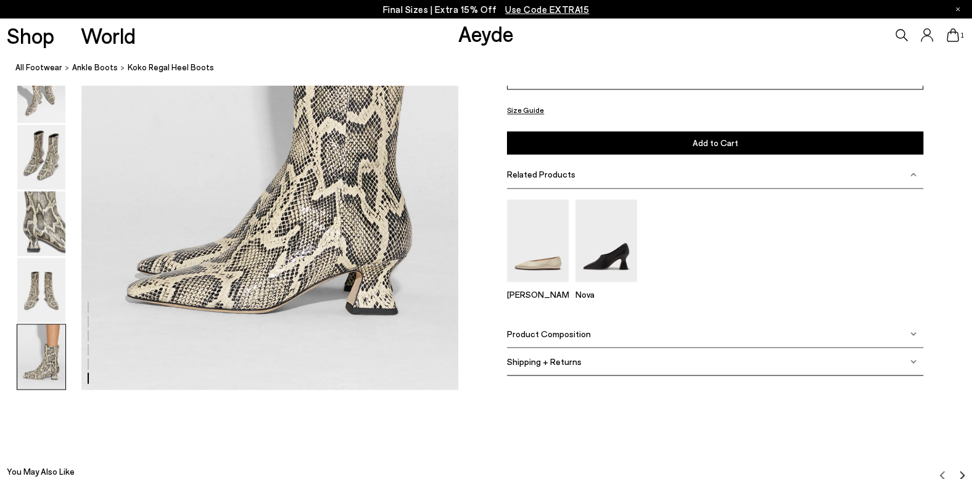
scroll to position [2673, 0]
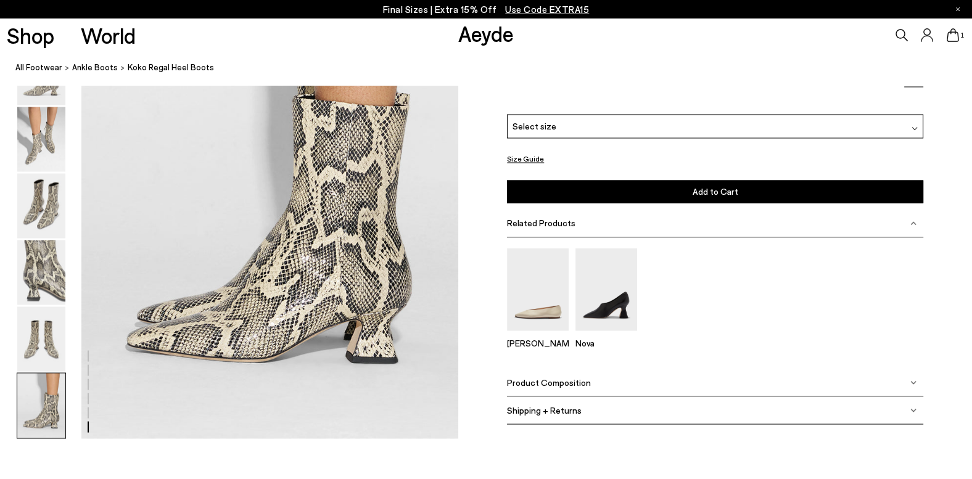
click at [563, 220] on span "Related Products" at bounding box center [541, 223] width 68 height 10
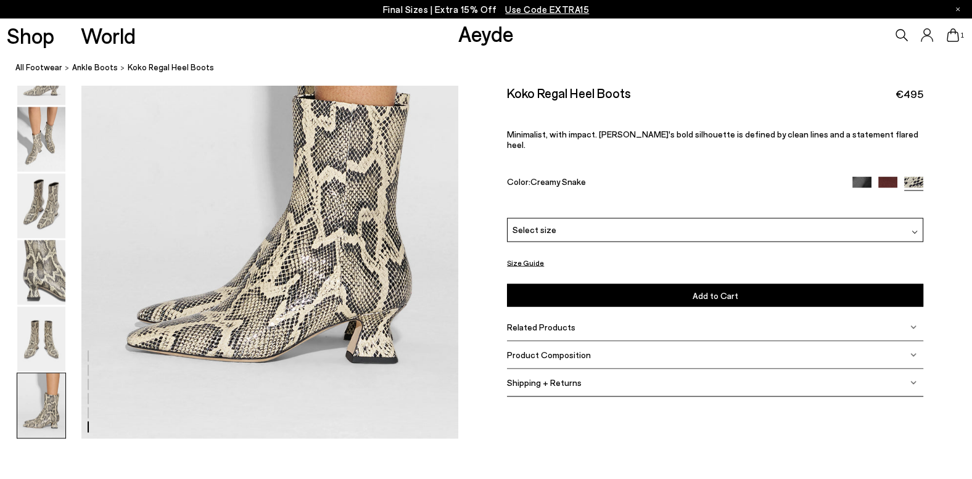
click at [565, 350] on span "Product Composition" at bounding box center [549, 355] width 84 height 10
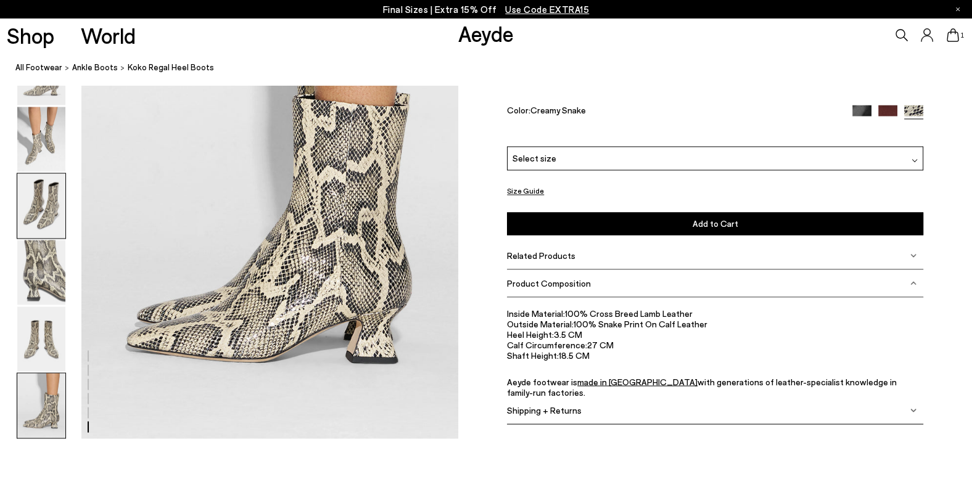
click at [44, 200] on img at bounding box center [41, 205] width 48 height 65
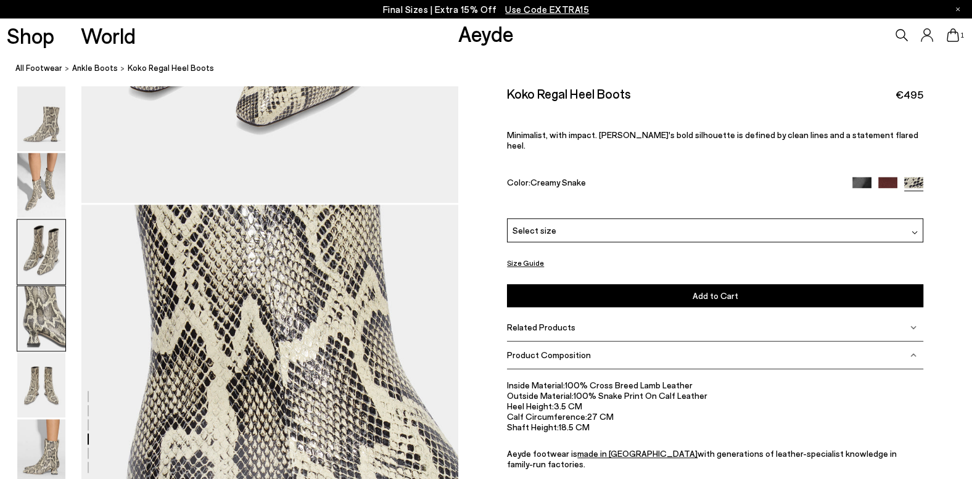
scroll to position [1010, 0]
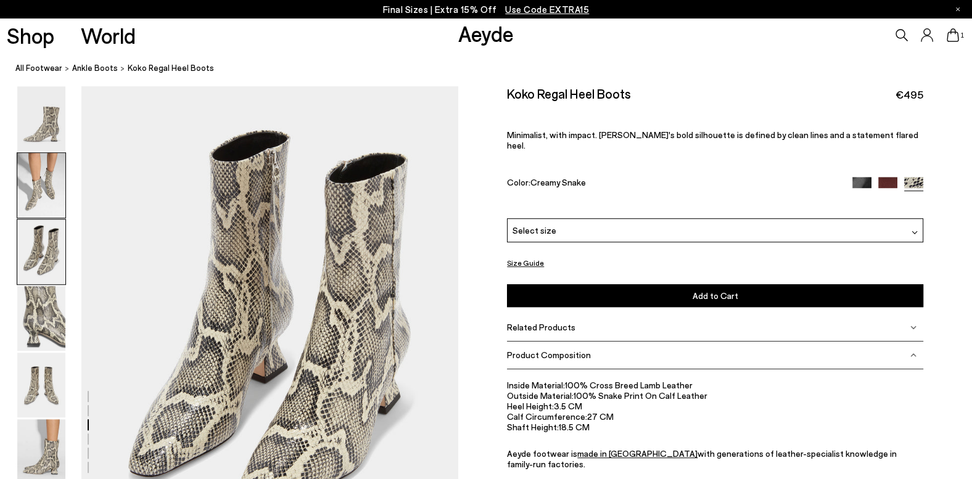
click at [43, 195] on img at bounding box center [41, 185] width 48 height 65
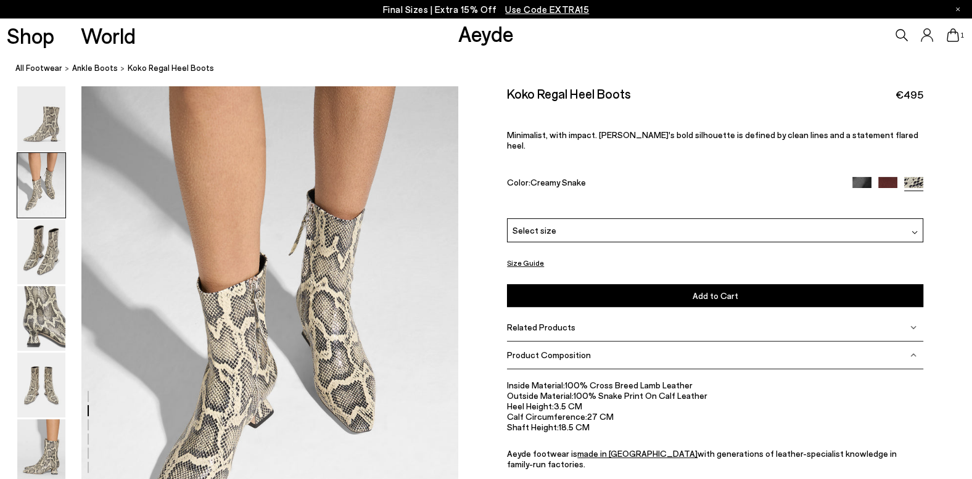
scroll to position [506, 0]
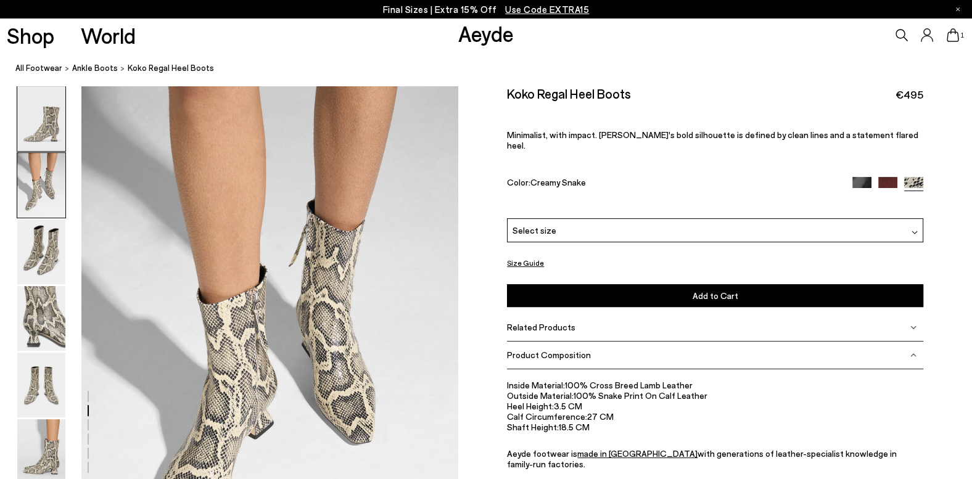
click at [46, 130] on img at bounding box center [41, 118] width 48 height 65
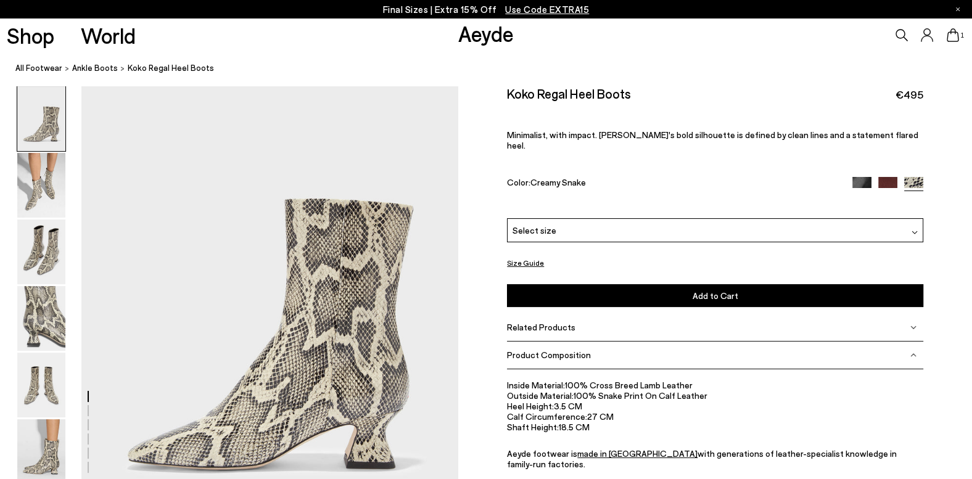
scroll to position [64, 0]
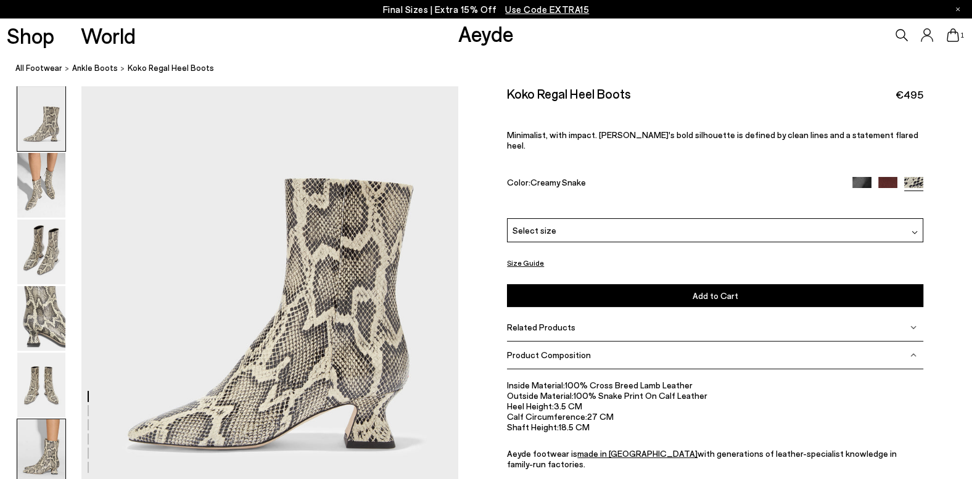
click at [36, 458] on img at bounding box center [41, 451] width 48 height 65
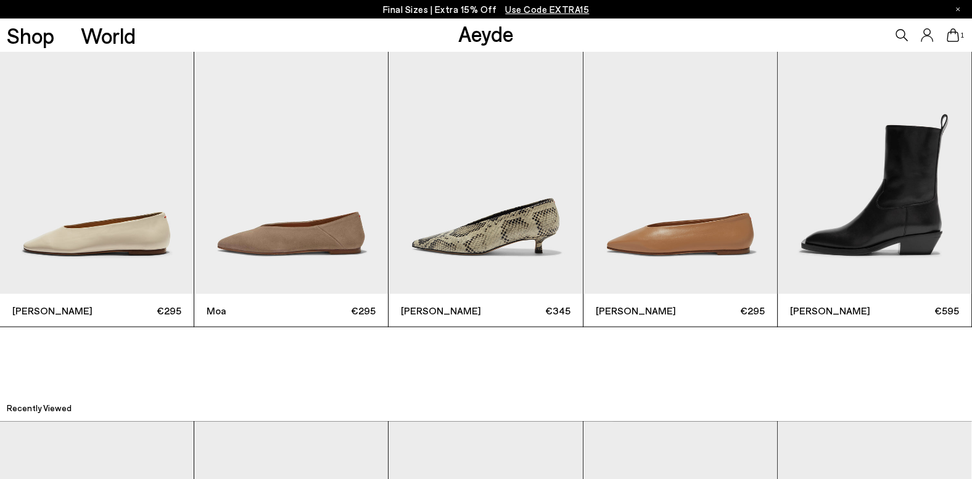
scroll to position [2995, 0]
